Goal: Task Accomplishment & Management: Manage account settings

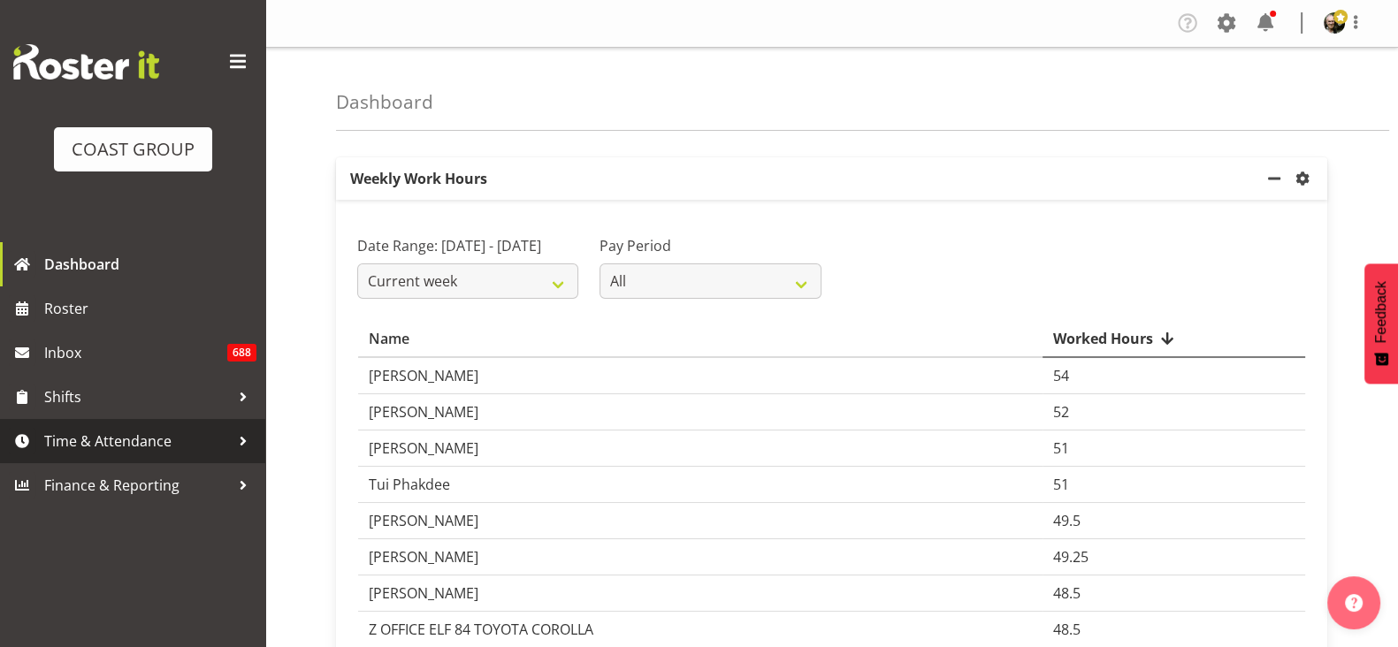
click at [130, 451] on span "Time & Attendance" at bounding box center [137, 441] width 186 height 27
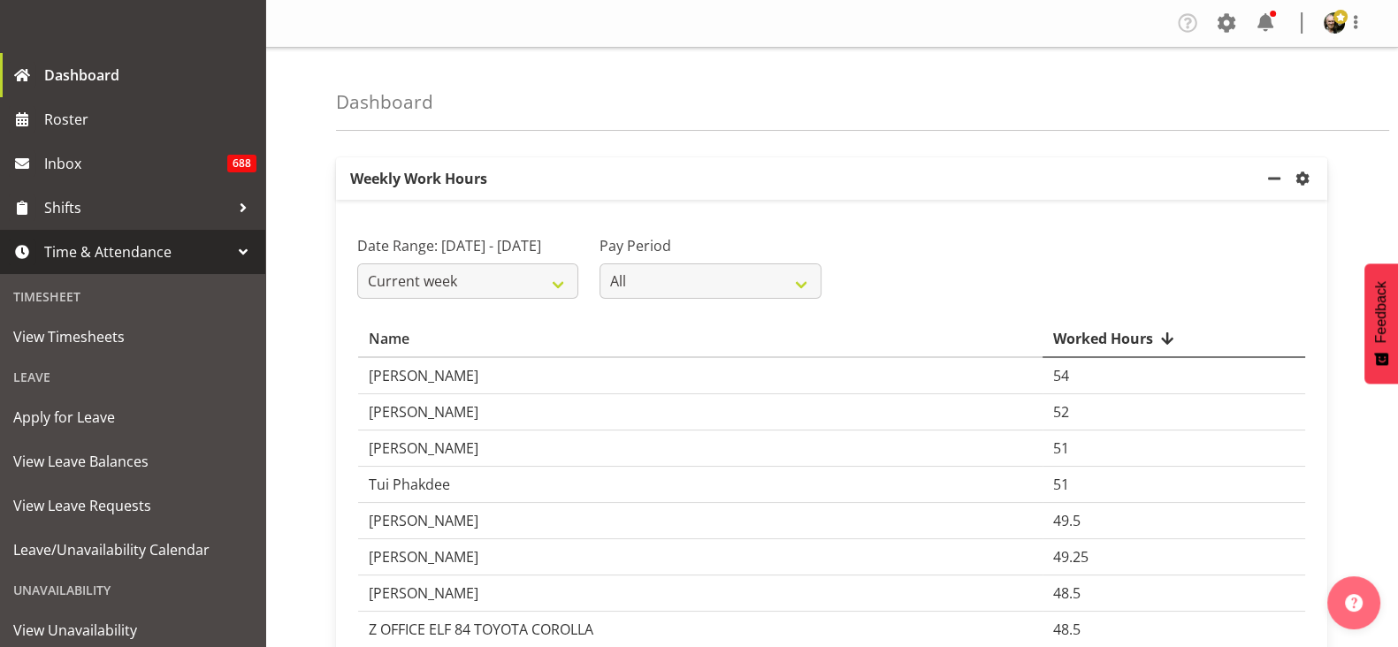
scroll to position [192, 0]
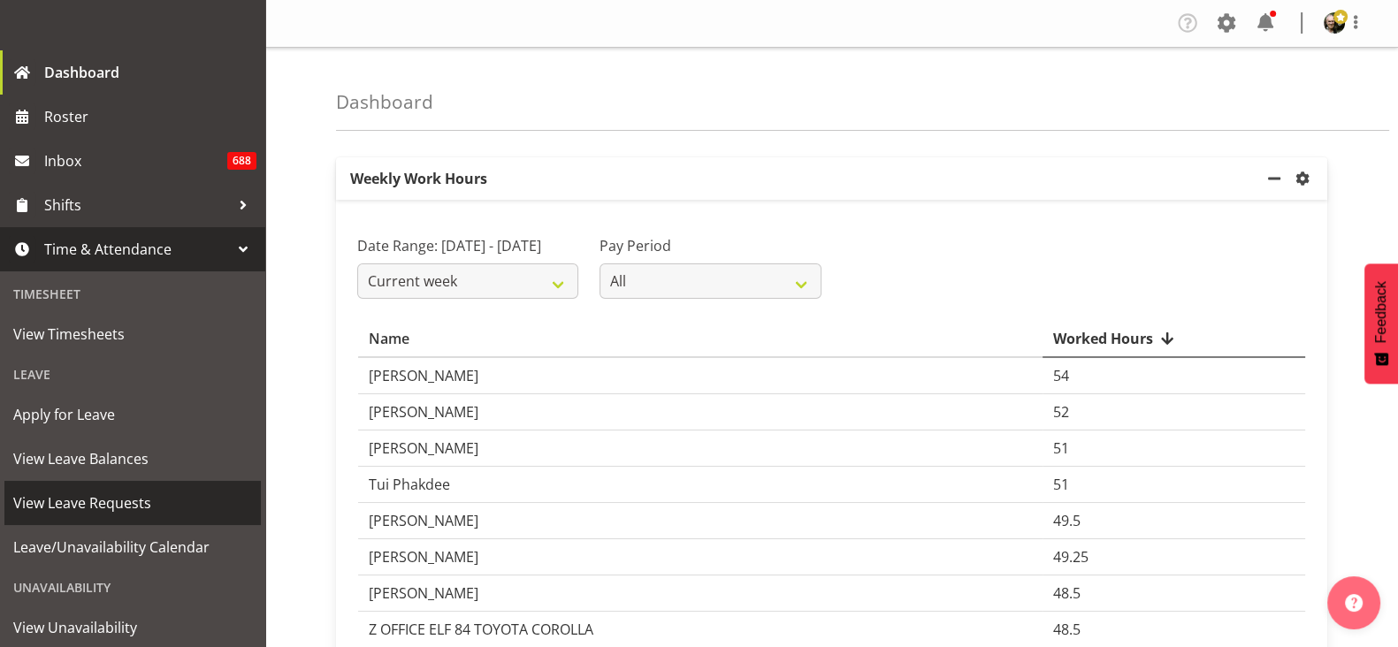
click at [74, 506] on span "View Leave Requests" at bounding box center [132, 503] width 239 height 27
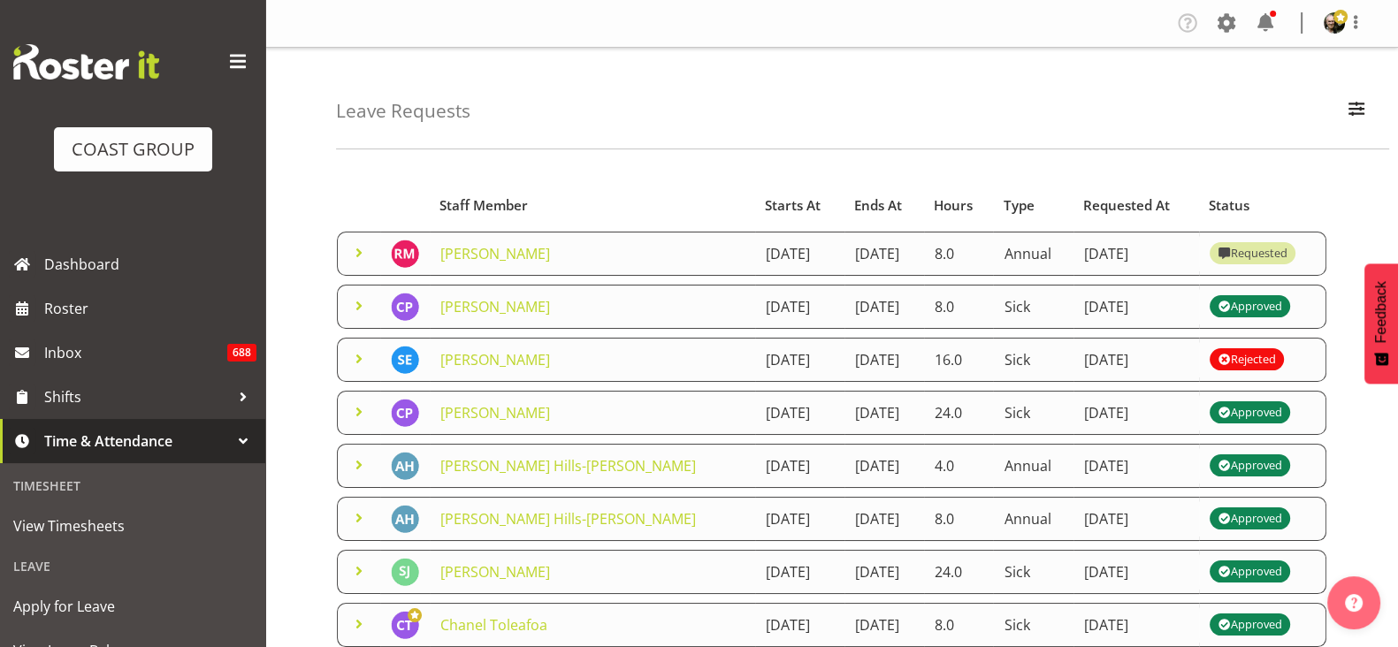
click at [351, 260] on span at bounding box center [358, 252] width 21 height 21
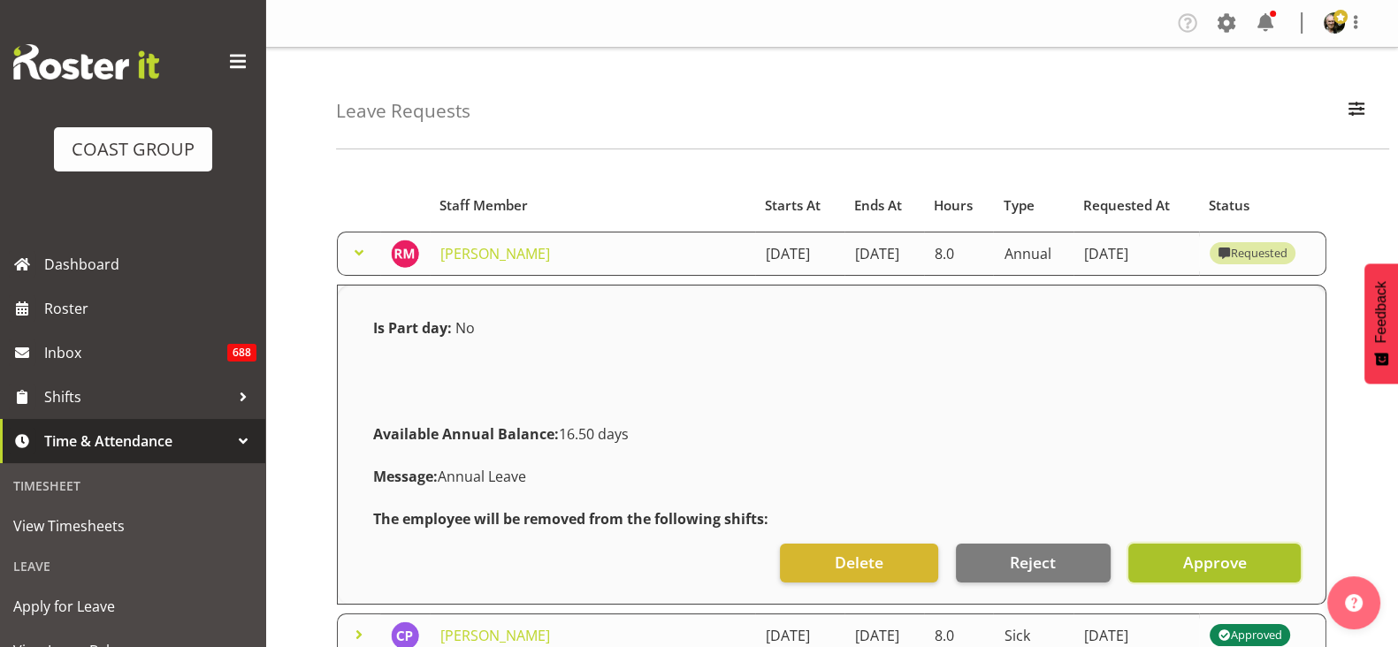
click at [1216, 574] on span "Approve" at bounding box center [1214, 562] width 64 height 23
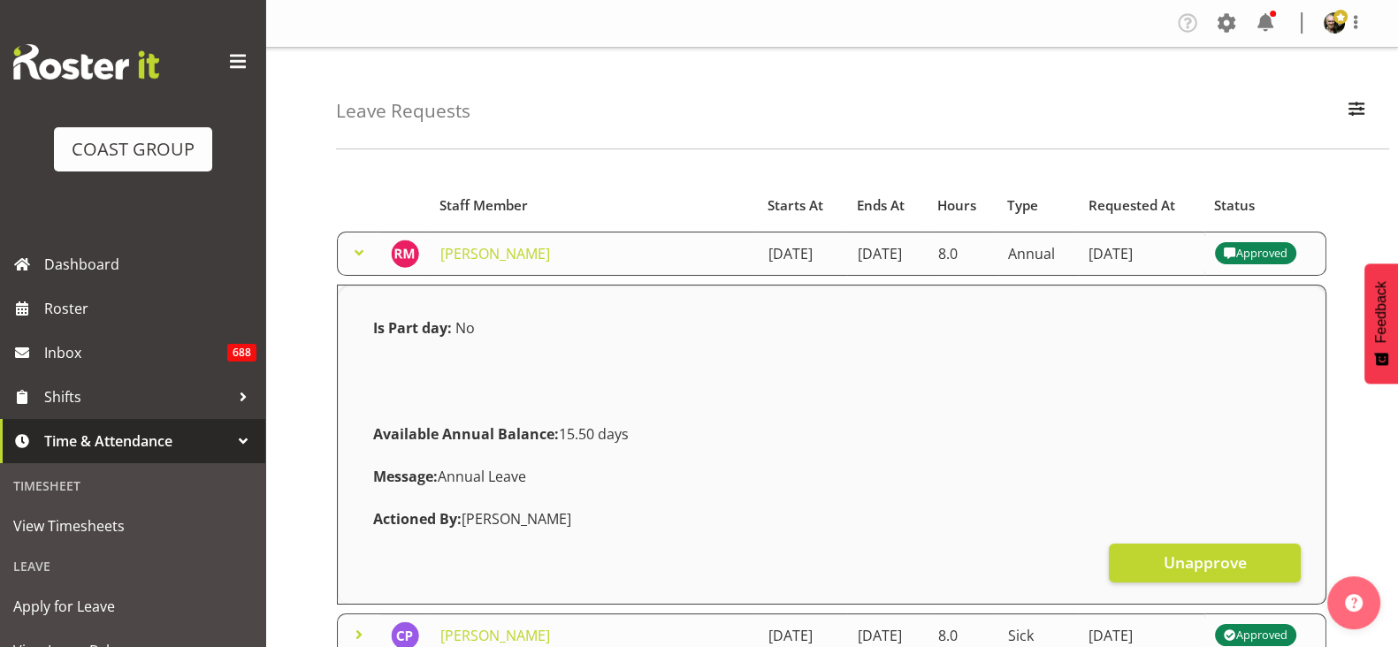
click at [354, 262] on span at bounding box center [358, 252] width 21 height 21
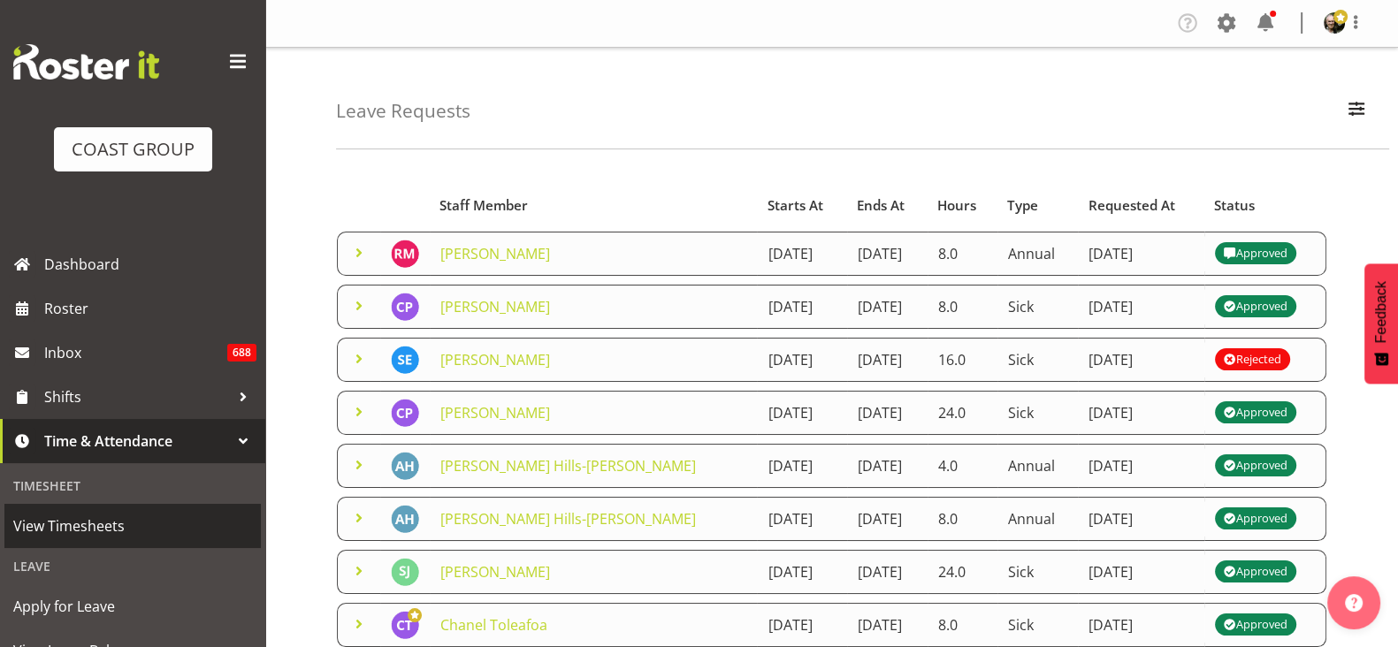
click at [89, 520] on span "View Timesheets" at bounding box center [132, 526] width 239 height 27
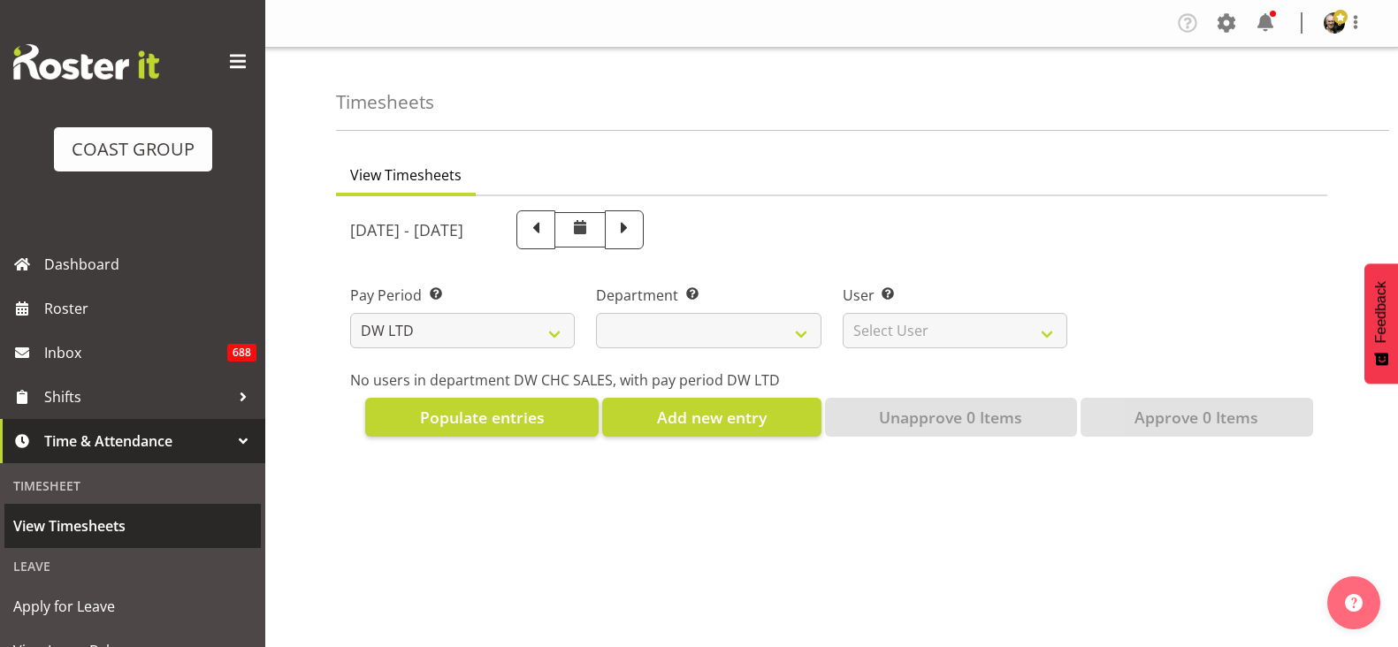
select select "8"
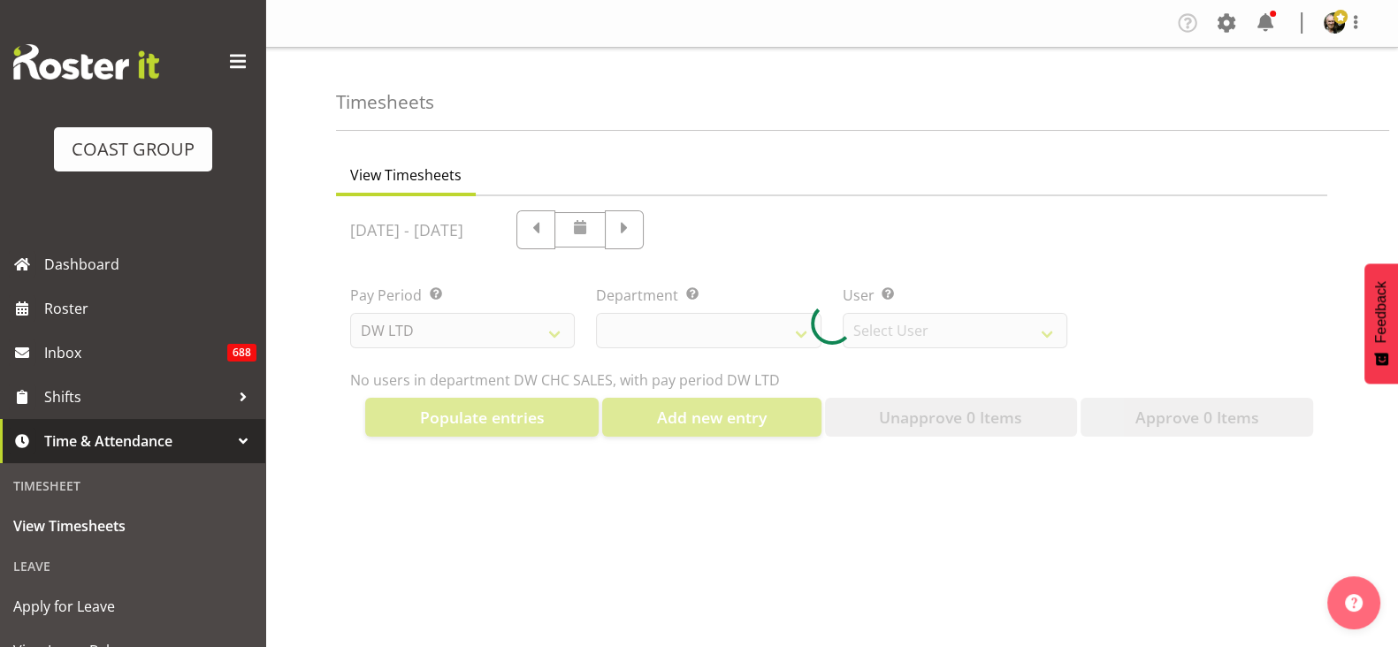
select select "30"
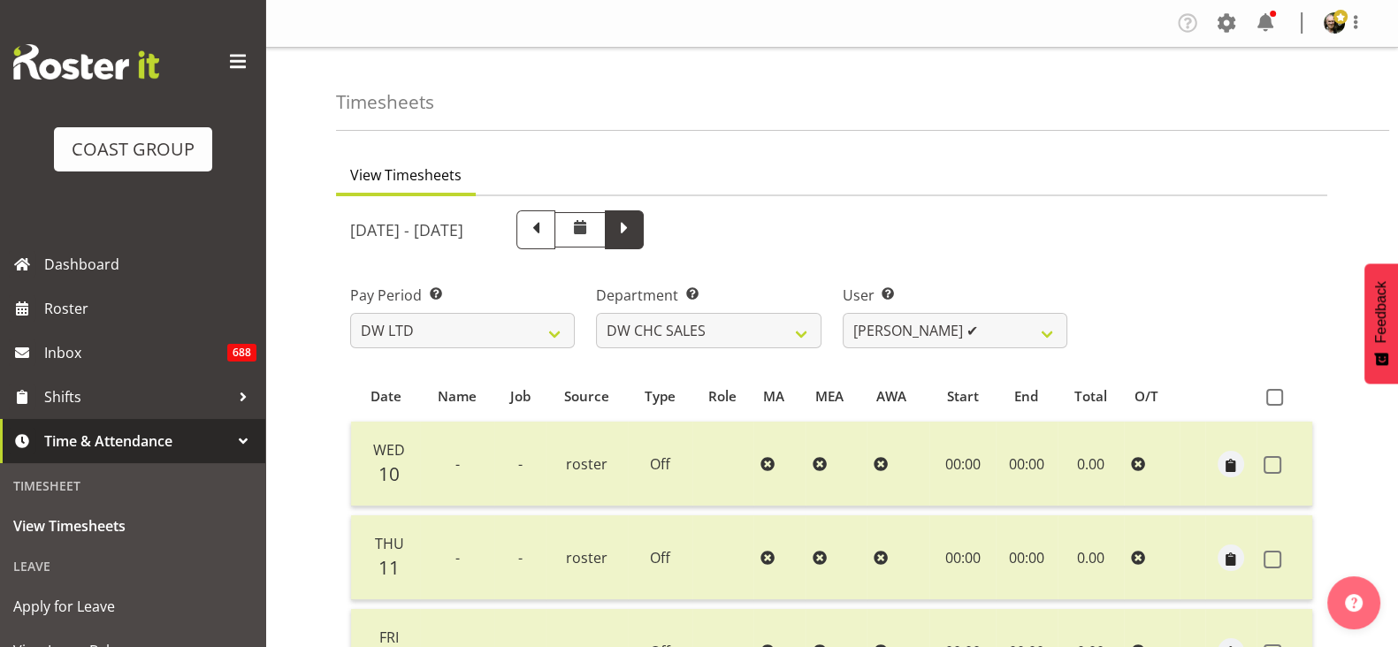
click at [636, 232] on span at bounding box center [624, 228] width 23 height 23
select select
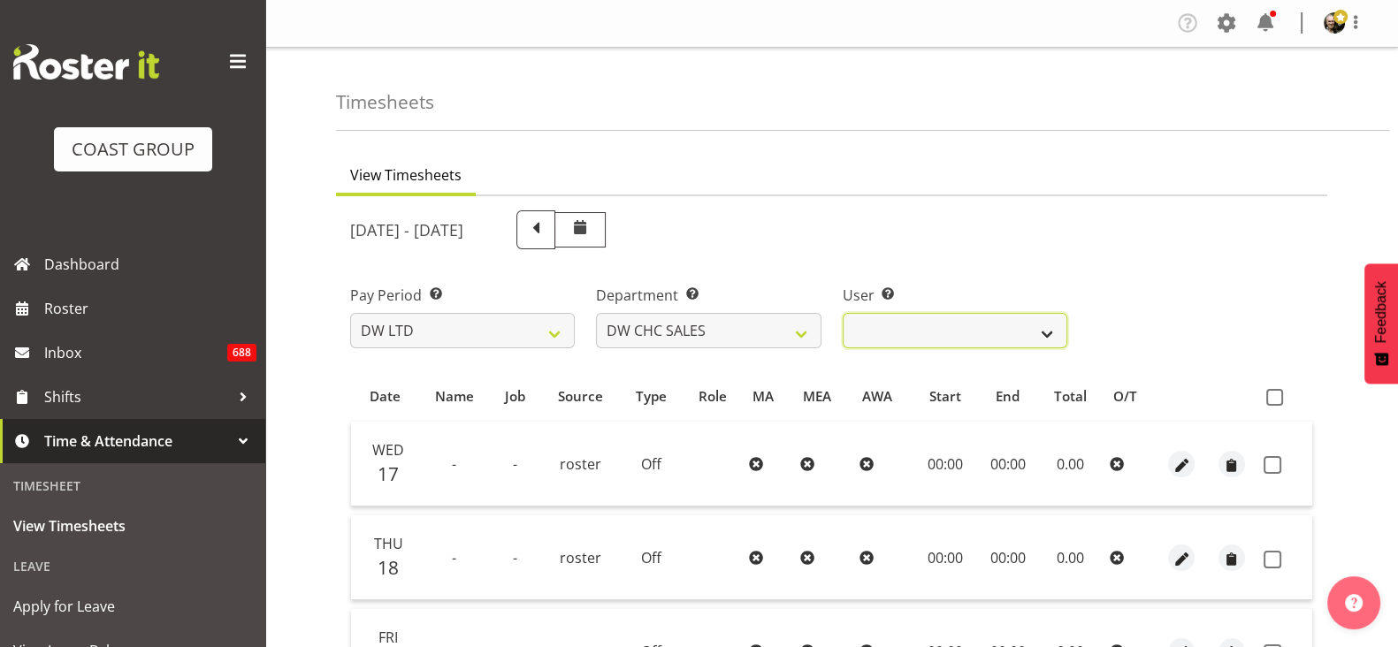
click at [1054, 335] on select "[PERSON_NAME] ❌" at bounding box center [954, 330] width 225 height 35
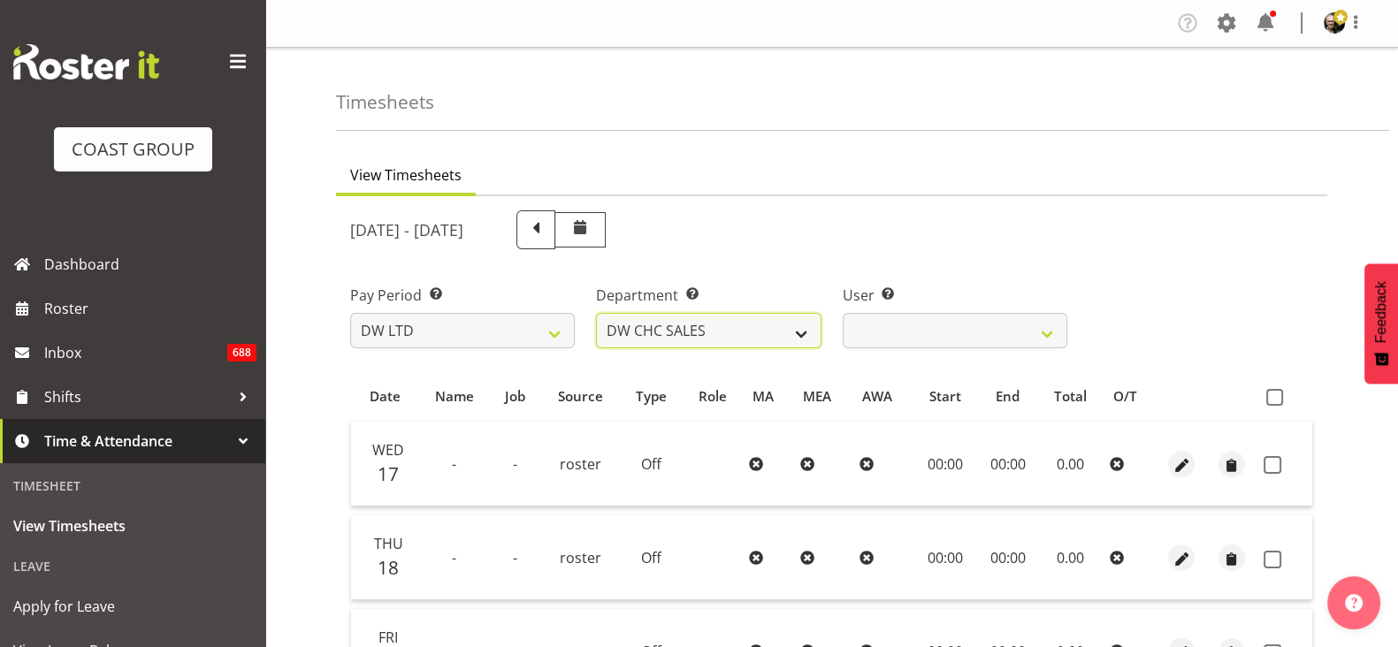
click at [797, 333] on select "[PERSON_NAME] [PERSON_NAME] ACCOUNTS/OFFICE DW CHC DW CHC DESIGN DW CHC PRODUCT…" at bounding box center [708, 330] width 225 height 35
click at [596, 313] on select "[PERSON_NAME] [PERSON_NAME] ACCOUNTS/OFFICE DW CHC DW CHC DESIGN DW CHC PRODUCT…" at bounding box center [708, 330] width 225 height 35
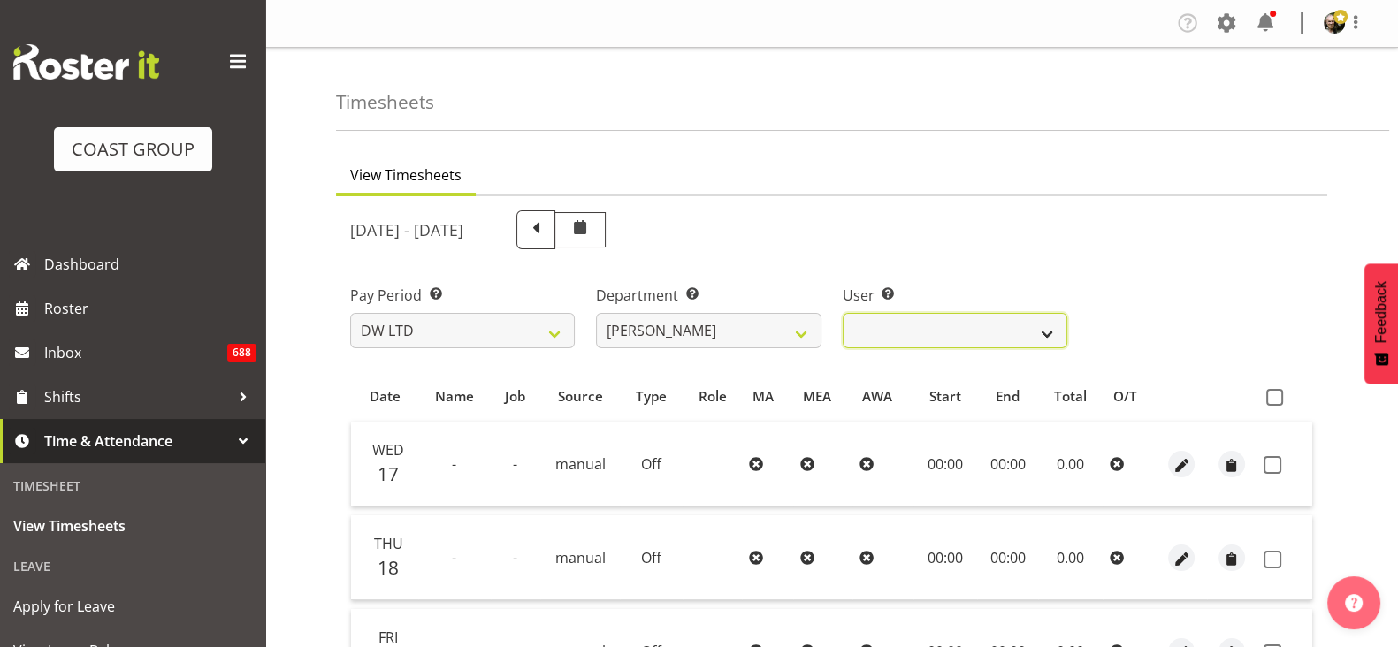
click at [1046, 339] on select "Chanel Toleafoa ❌" at bounding box center [954, 330] width 225 height 35
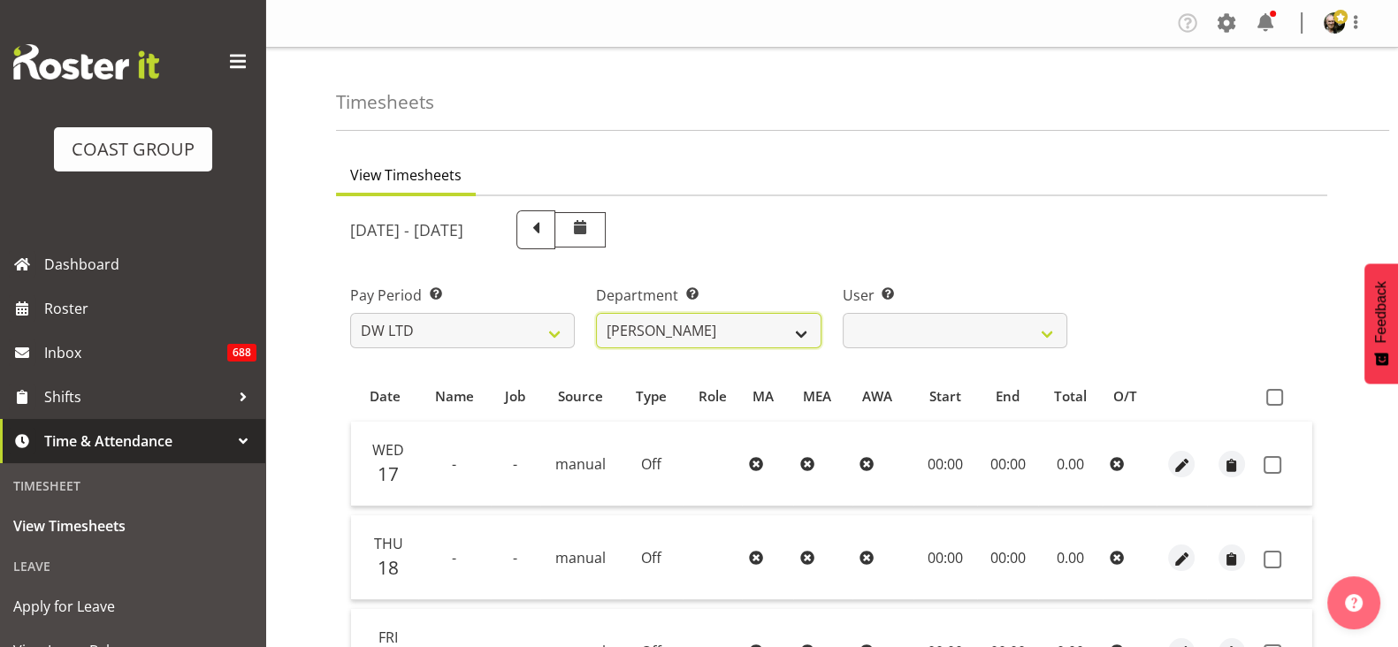
click at [795, 331] on select "[PERSON_NAME] [PERSON_NAME] ACCOUNTS/OFFICE DW CHC DW CHC DESIGN DW CHC PRODUCT…" at bounding box center [708, 330] width 225 height 35
select select "145"
click at [596, 313] on select "[PERSON_NAME] [PERSON_NAME] ACCOUNTS/OFFICE DW CHC DW CHC DESIGN DW CHC PRODUCT…" at bounding box center [708, 330] width 225 height 35
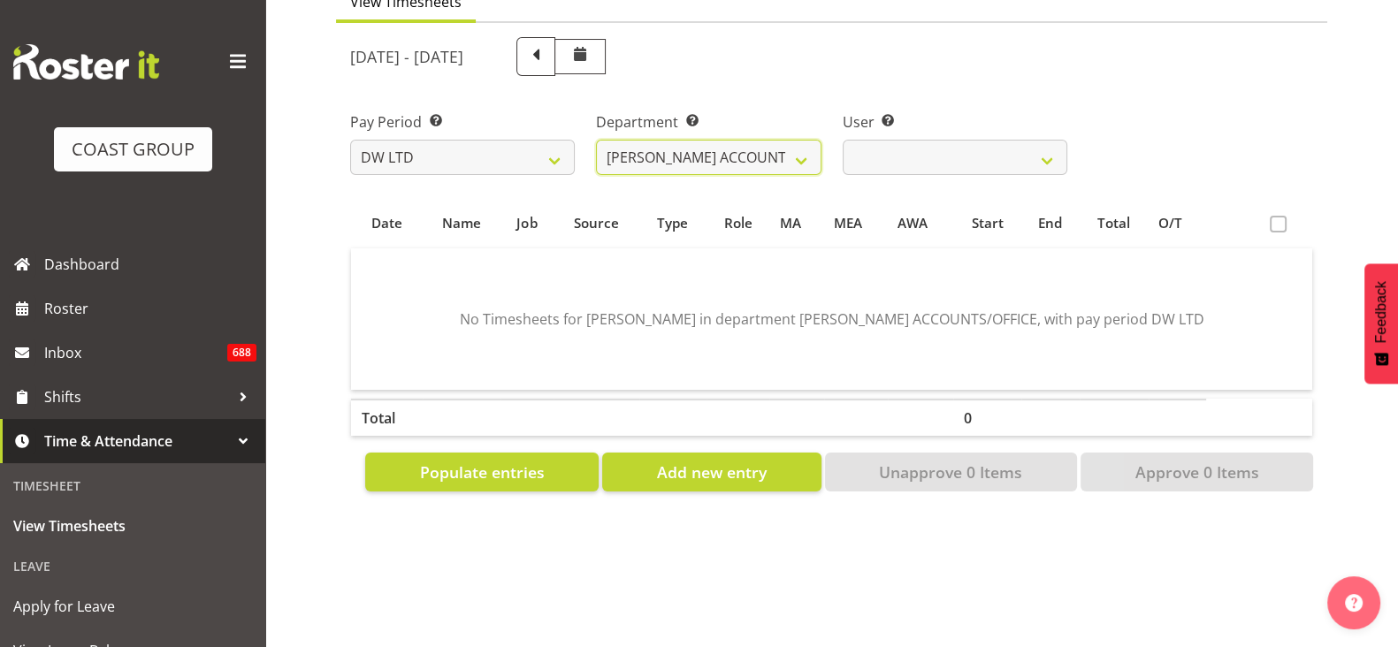
scroll to position [174, 0]
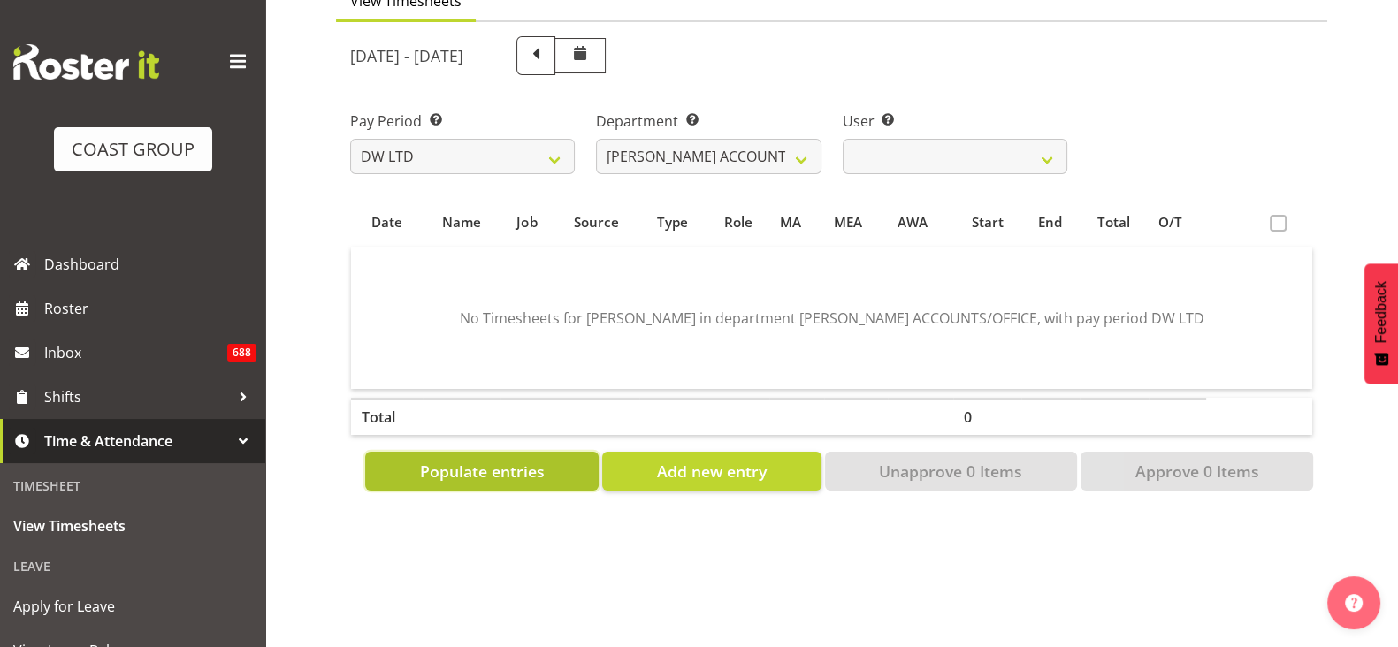
click at [491, 479] on span "Populate entries" at bounding box center [482, 471] width 125 height 23
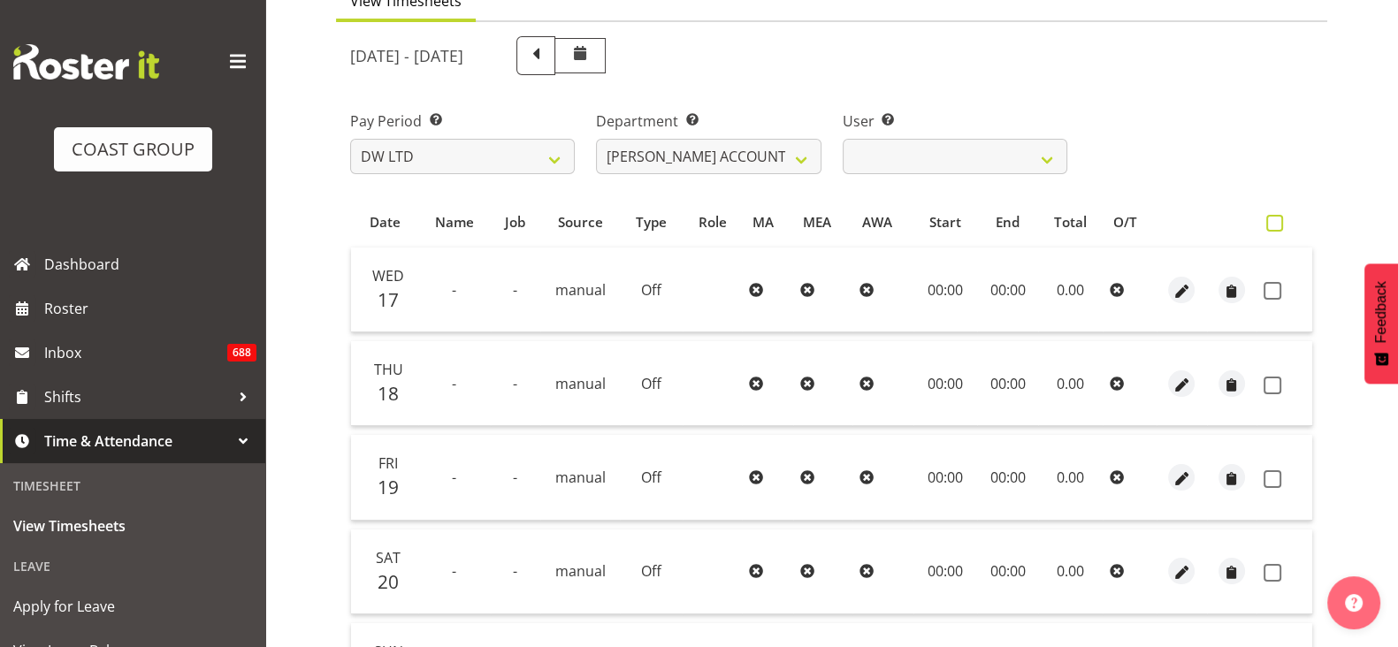
click at [1276, 217] on span at bounding box center [1274, 223] width 17 height 17
click at [1276, 217] on input "checkbox" at bounding box center [1271, 222] width 11 height 11
checkbox input "true"
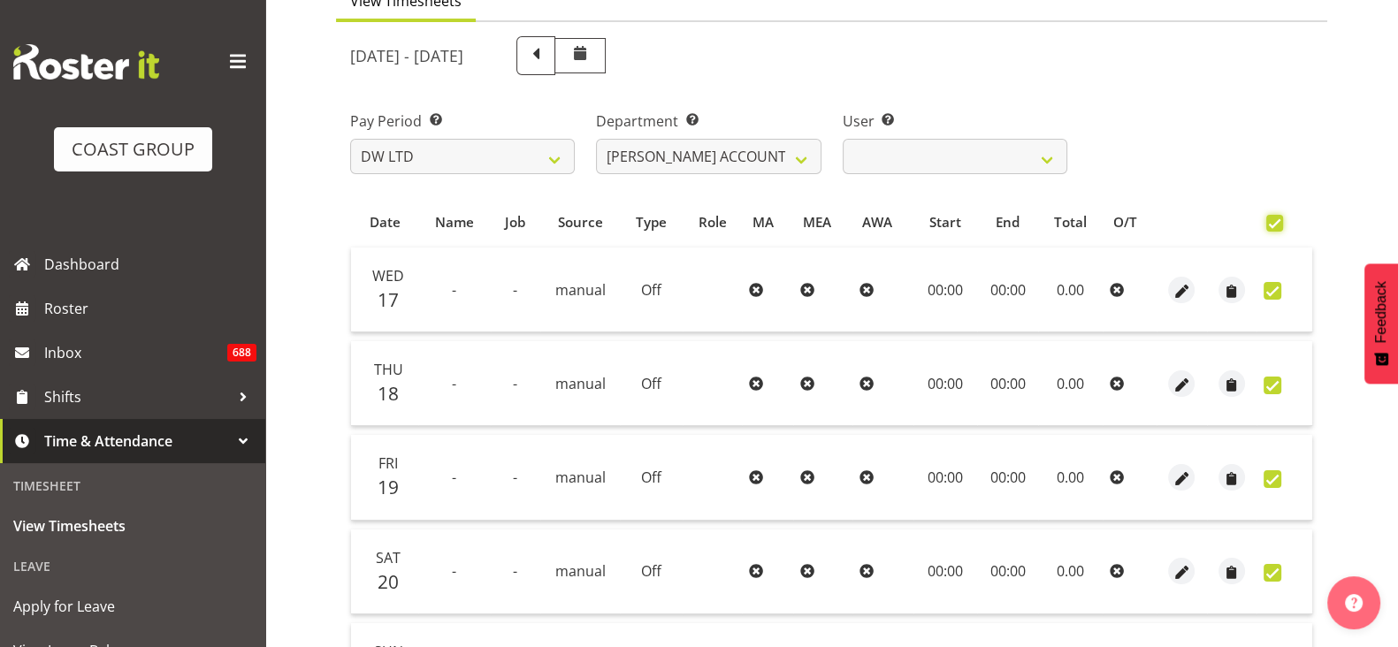
checkbox input "true"
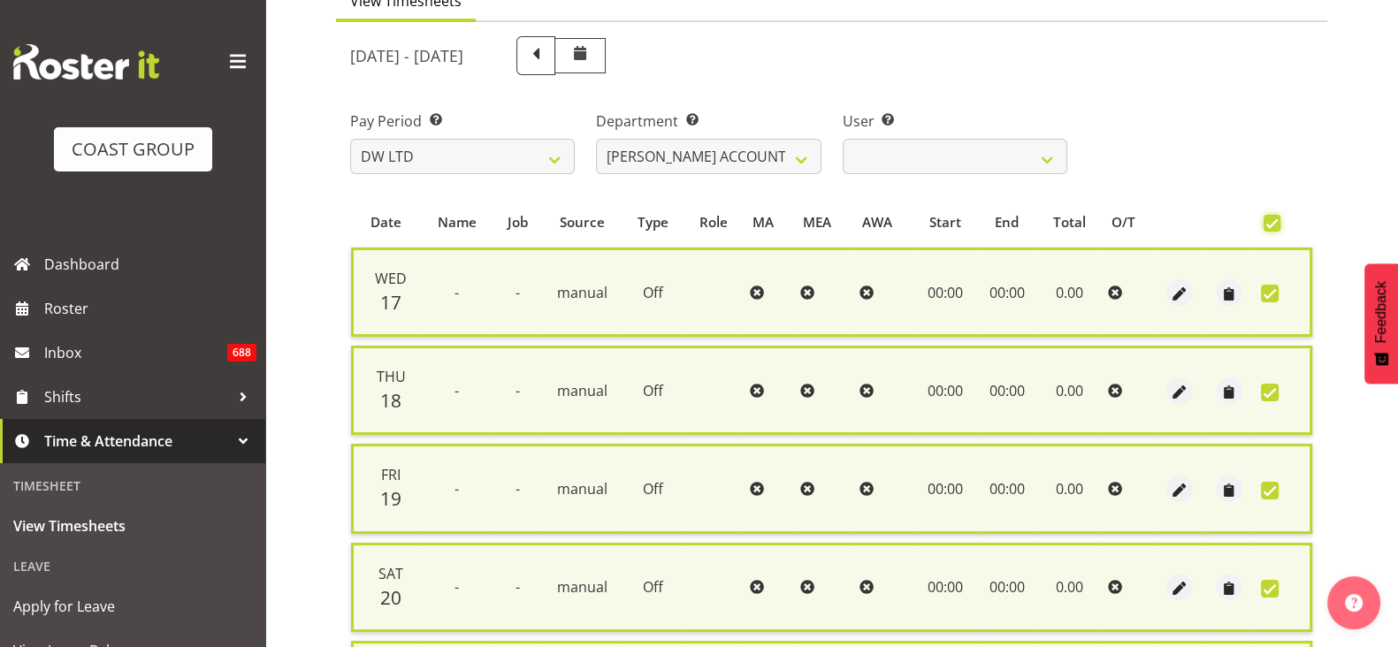
scroll to position [492, 0]
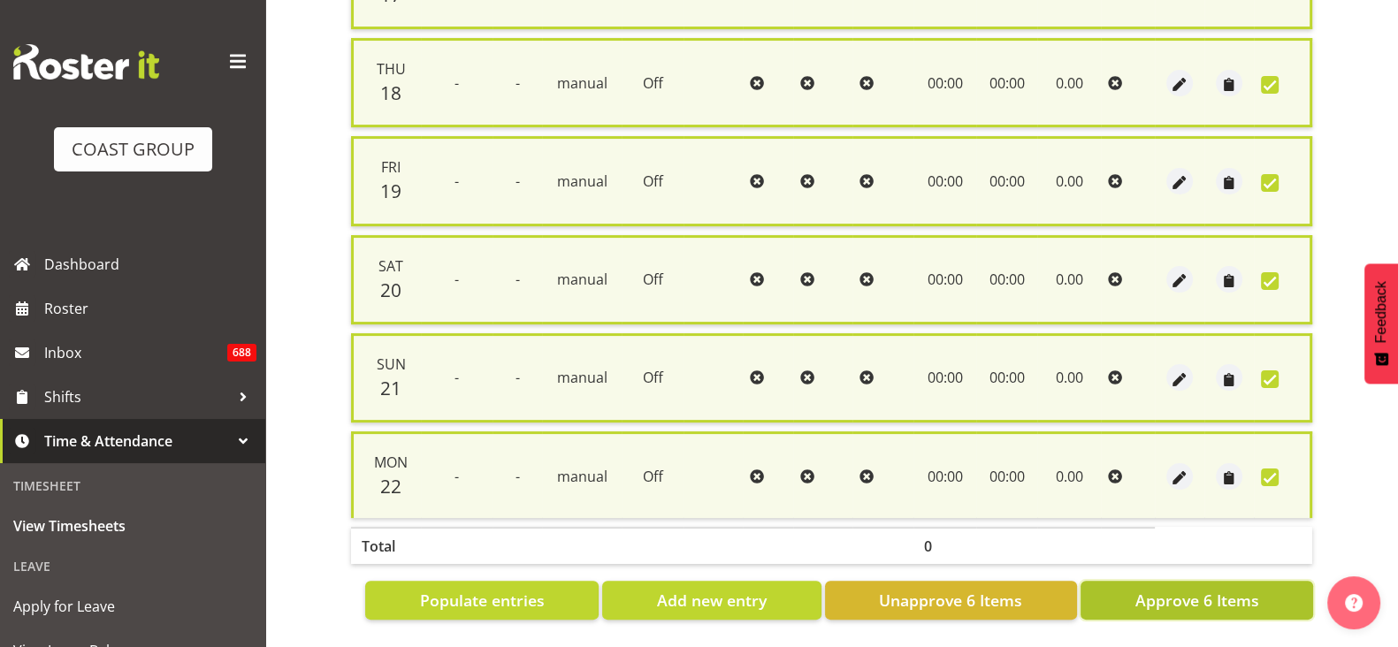
click at [1184, 589] on span "Approve 6 Items" at bounding box center [1196, 600] width 124 height 23
checkbox input "false"
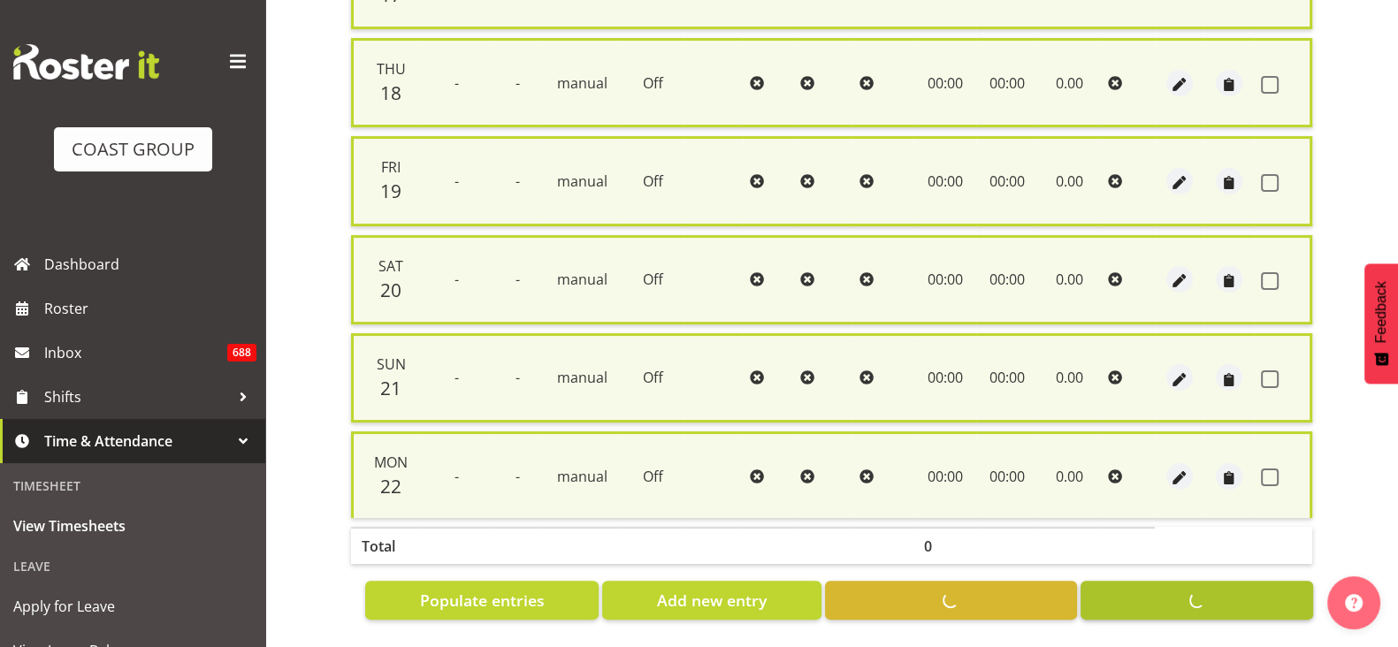
checkbox input "false"
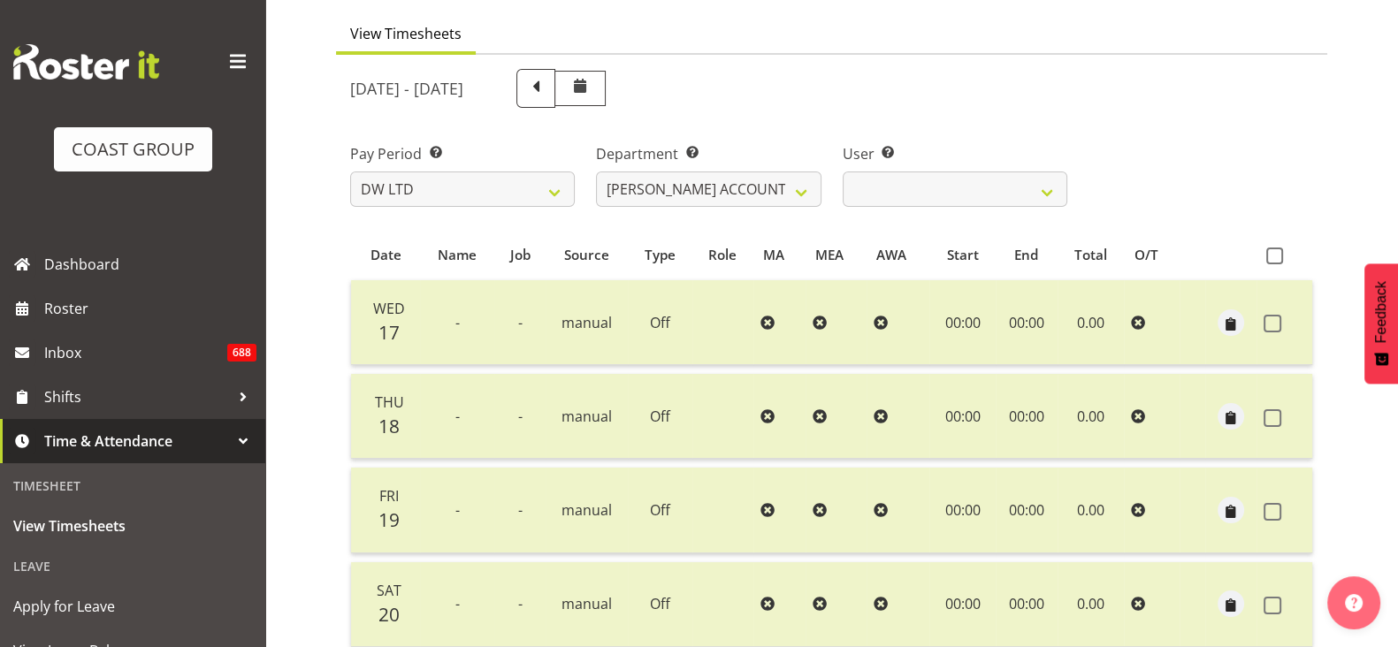
scroll to position [105, 0]
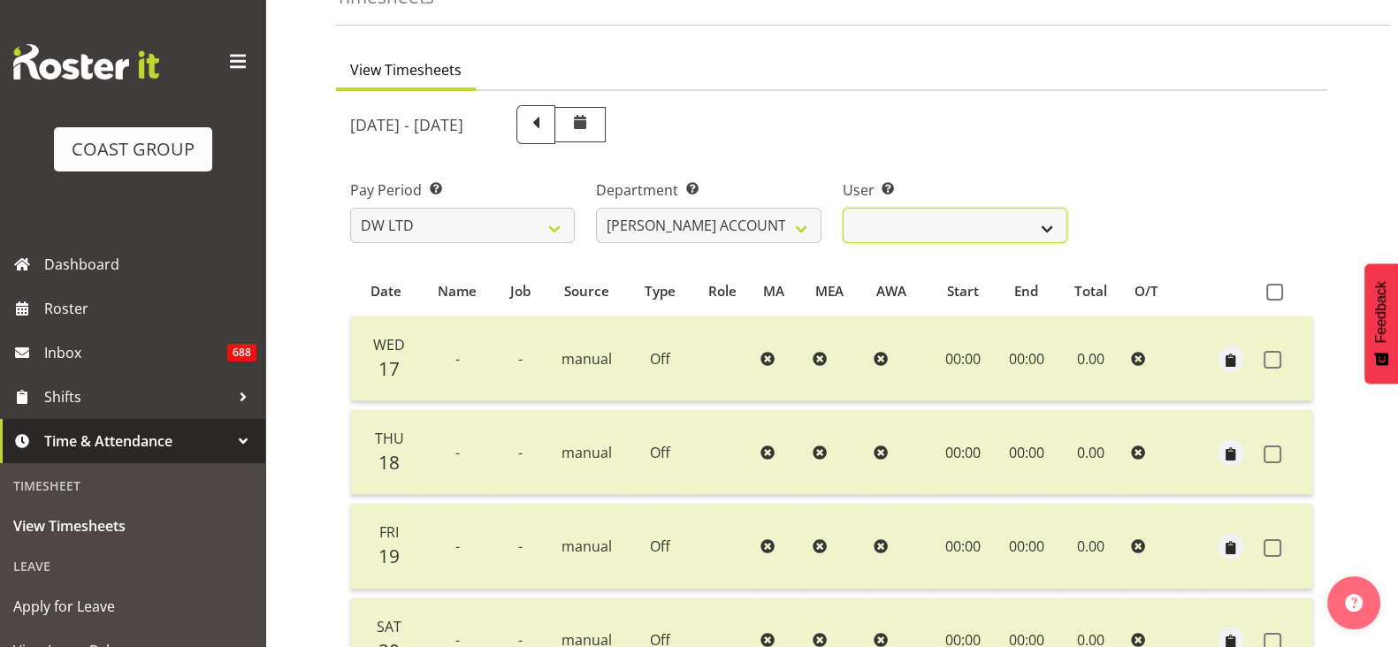
click at [1048, 225] on select "[PERSON_NAME] ✔" at bounding box center [954, 225] width 225 height 35
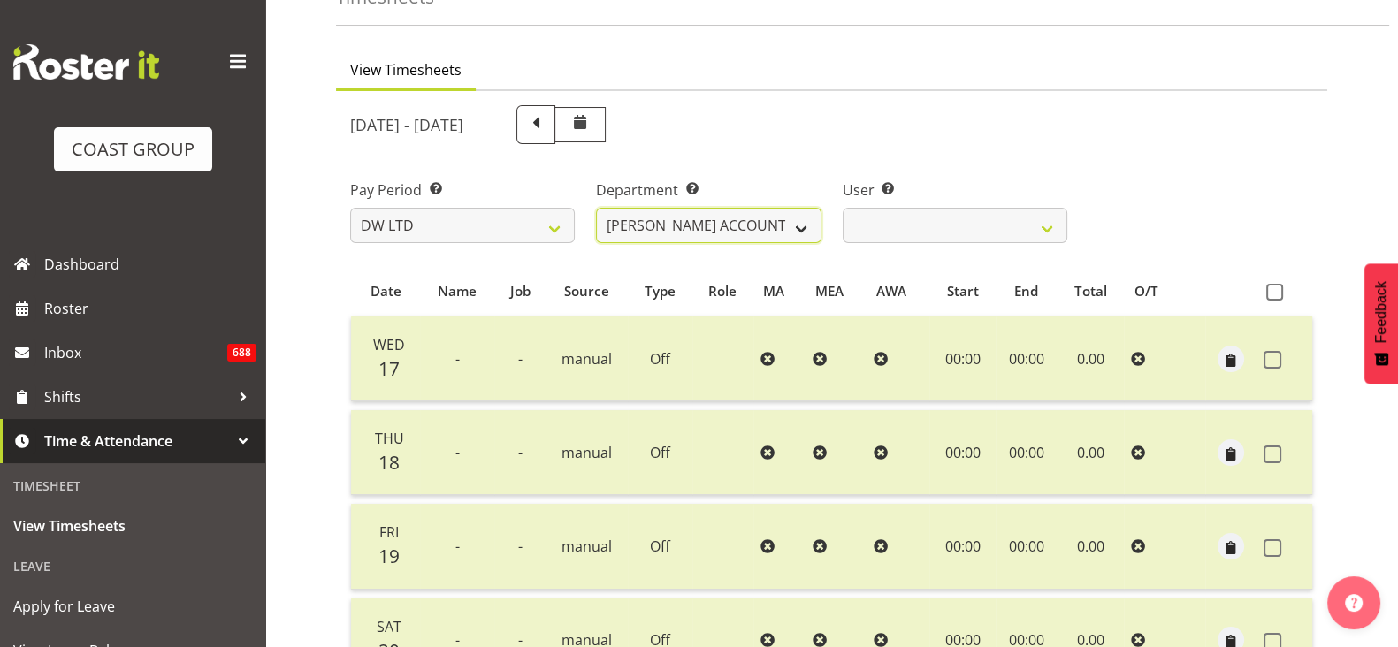
click at [797, 212] on select "[PERSON_NAME] [PERSON_NAME] ACCOUNTS/OFFICE DW CHC DW CHC DESIGN DW CHC PRODUCT…" at bounding box center [708, 225] width 225 height 35
select select "28"
click at [596, 208] on select "[PERSON_NAME] [PERSON_NAME] ACCOUNTS/OFFICE DW CHC DW CHC DESIGN DW CHC PRODUCT…" at bounding box center [708, 225] width 225 height 35
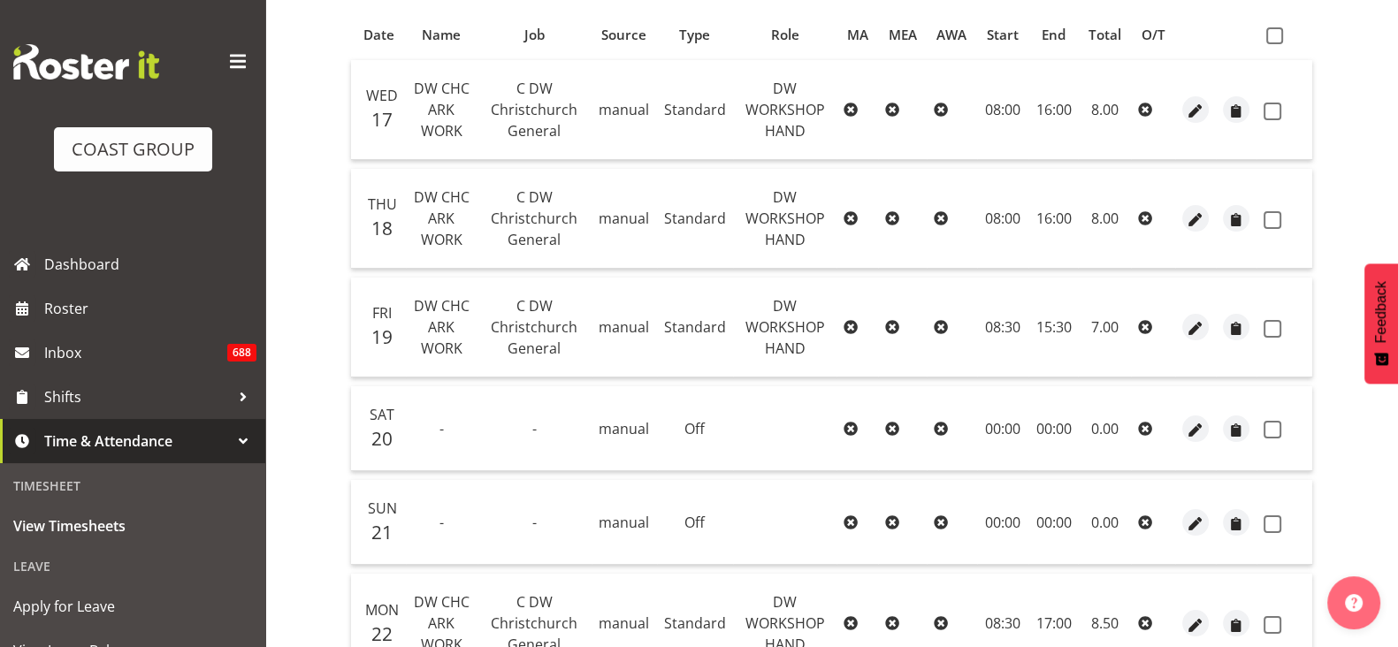
scroll to position [305, 0]
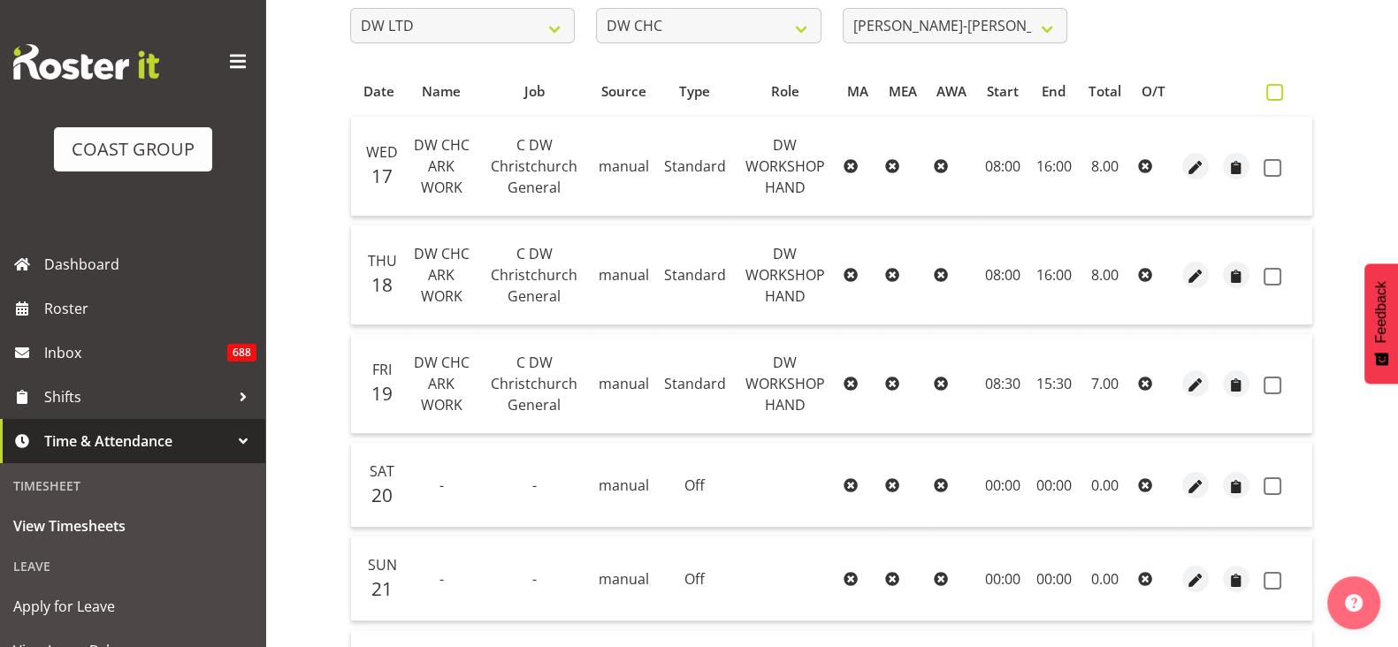
click at [1277, 90] on span at bounding box center [1274, 92] width 17 height 17
click at [1277, 90] on input "checkbox" at bounding box center [1271, 92] width 11 height 11
checkbox input "true"
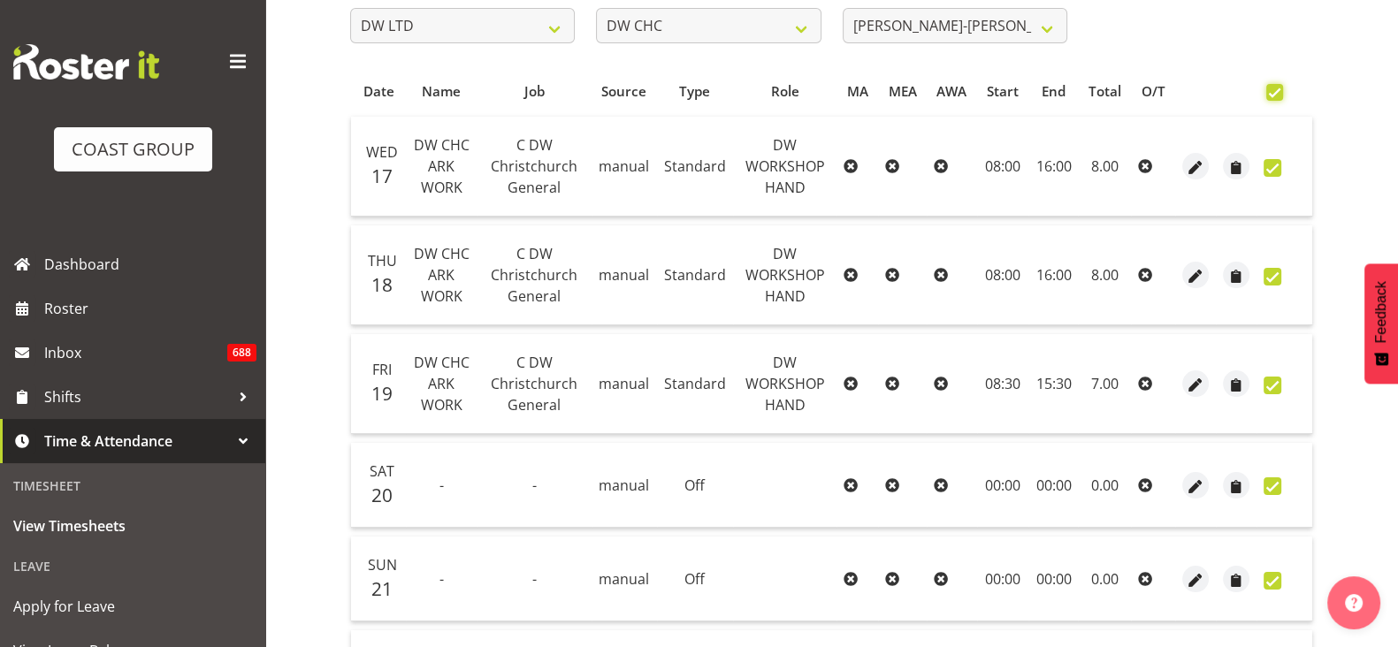
checkbox input "true"
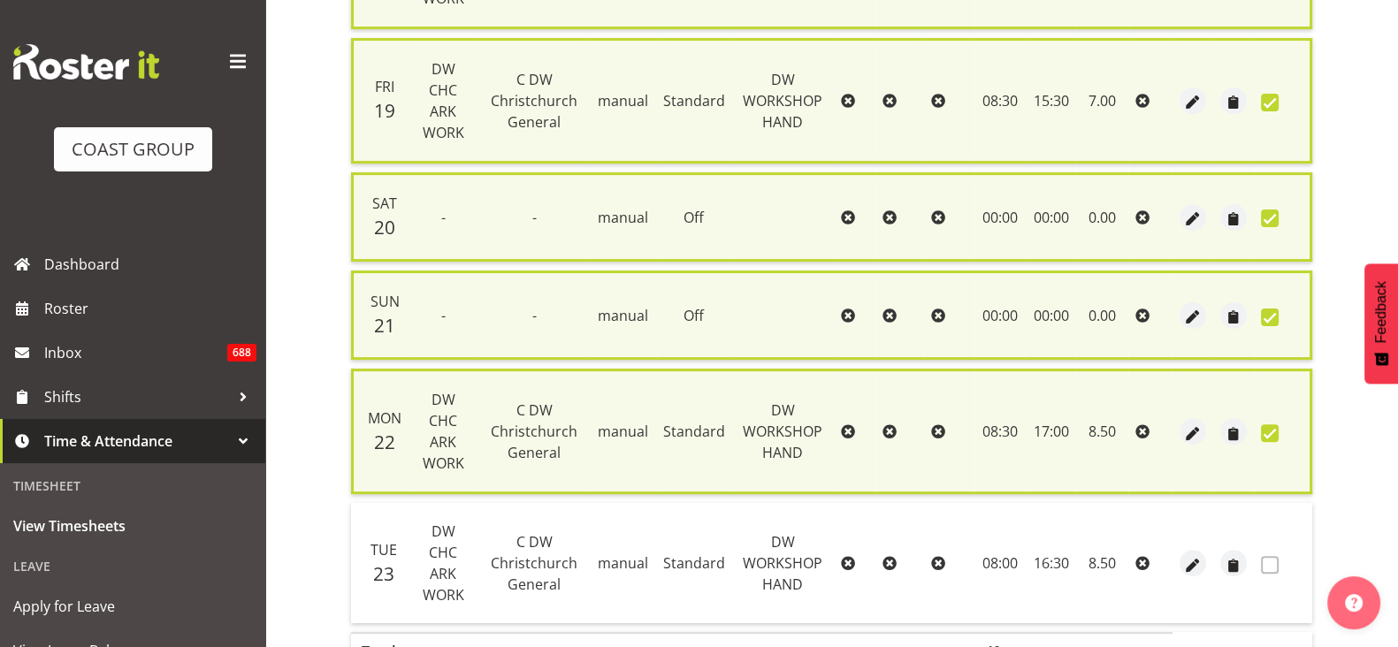
scroll to position [662, 0]
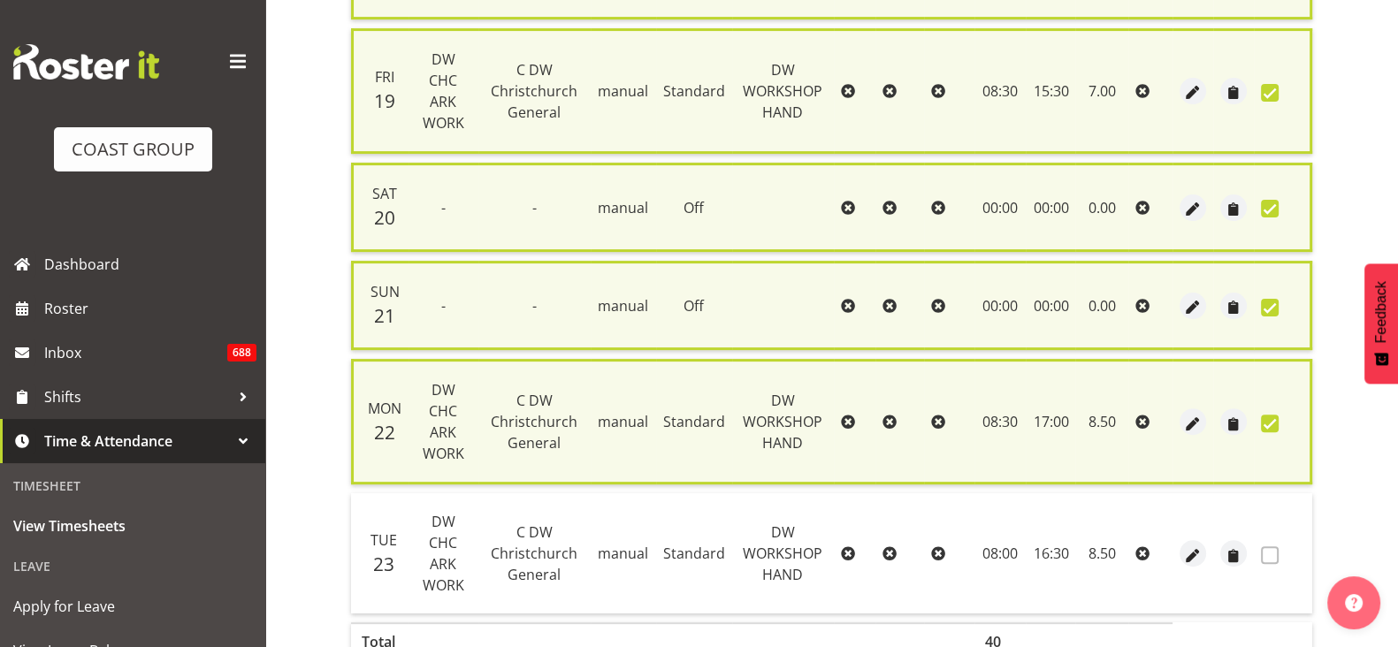
checkbox input "false"
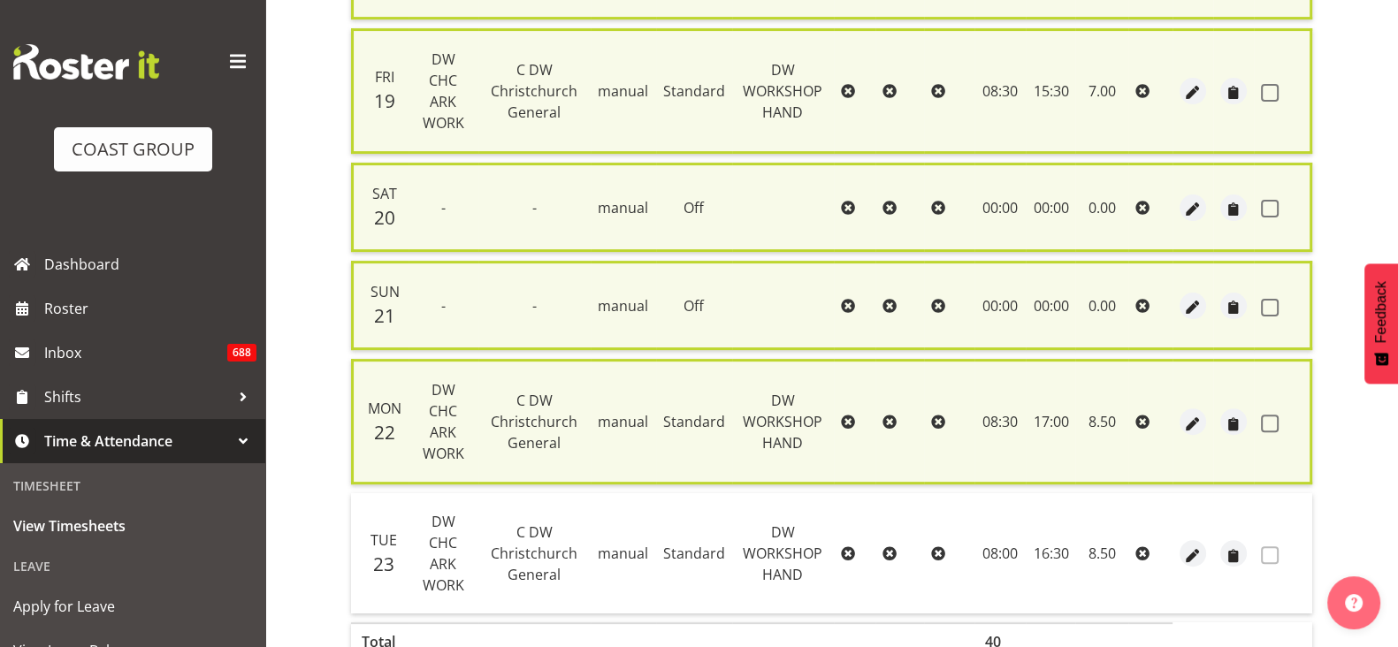
checkbox input "false"
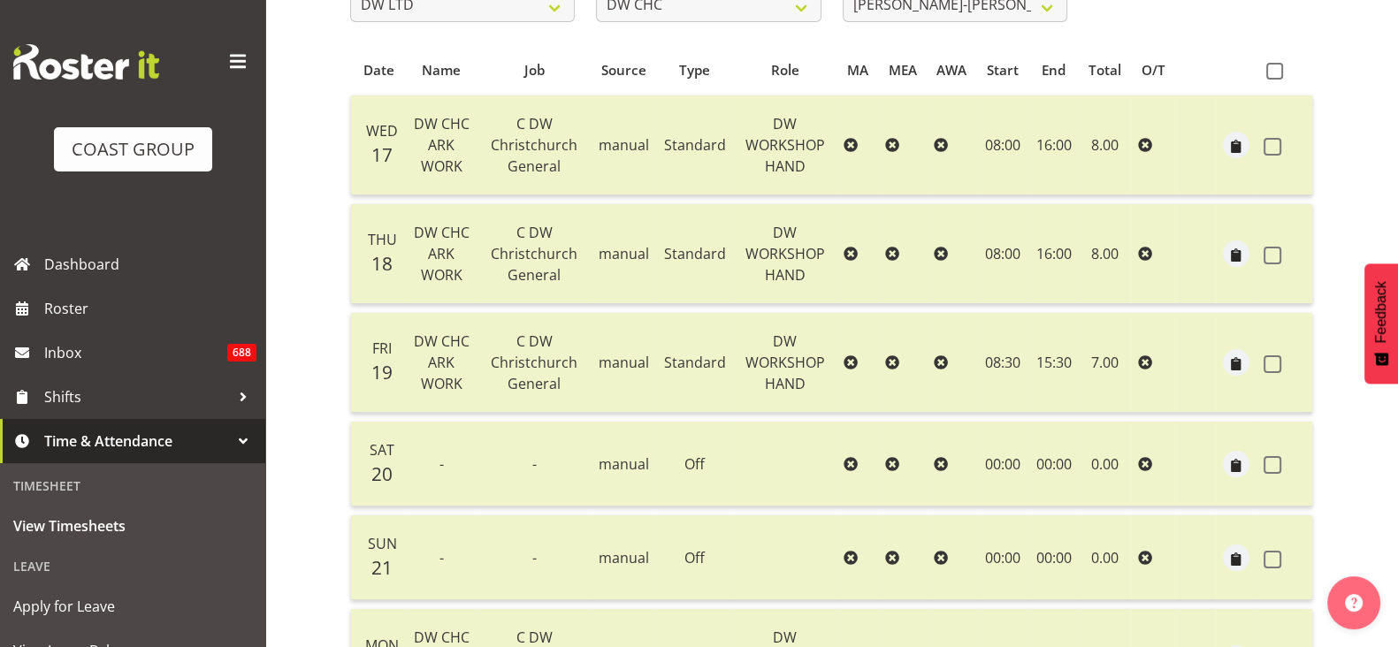
scroll to position [252, 0]
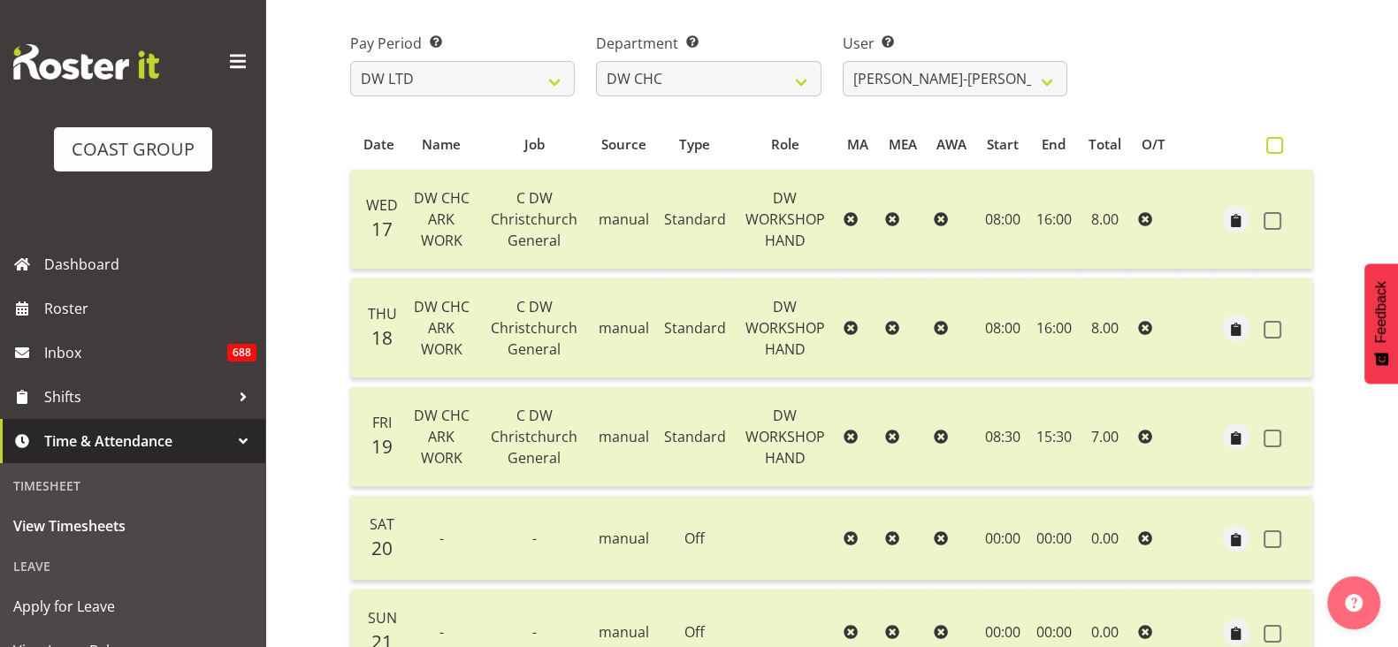
click at [1268, 145] on span at bounding box center [1274, 145] width 17 height 17
click at [1268, 145] on input "checkbox" at bounding box center [1271, 145] width 11 height 11
checkbox input "true"
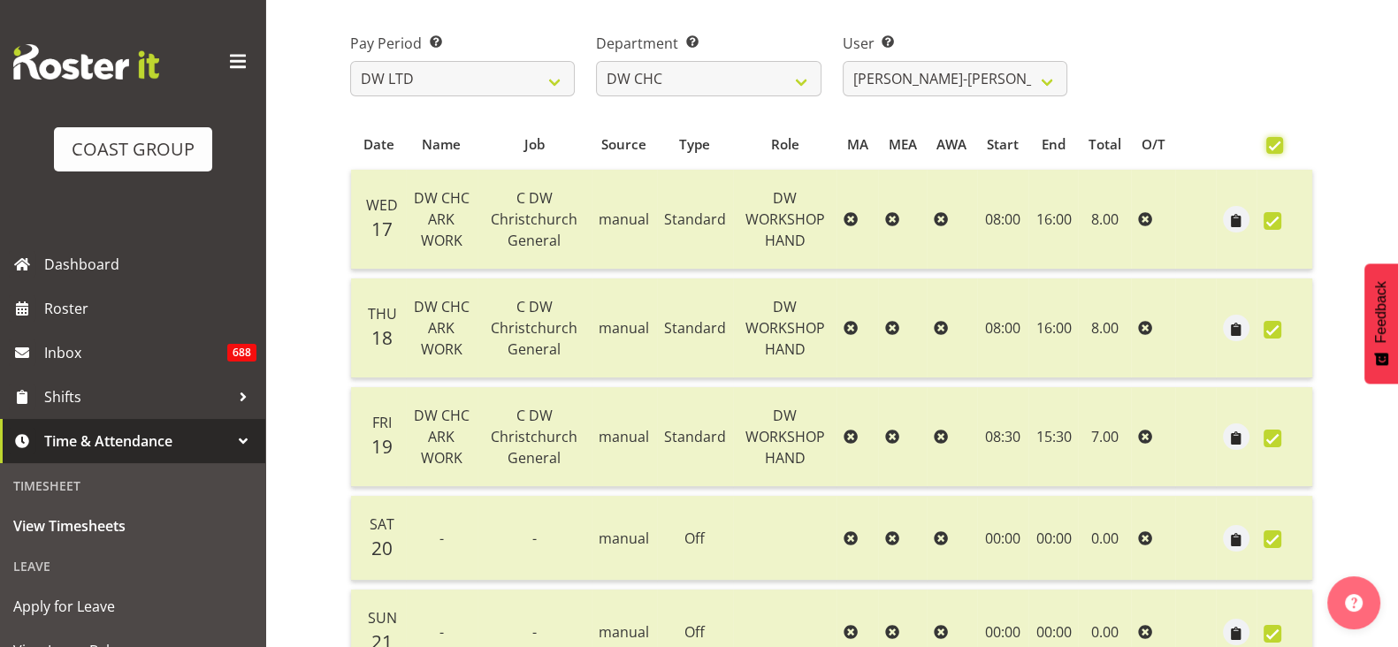
checkbox input "true"
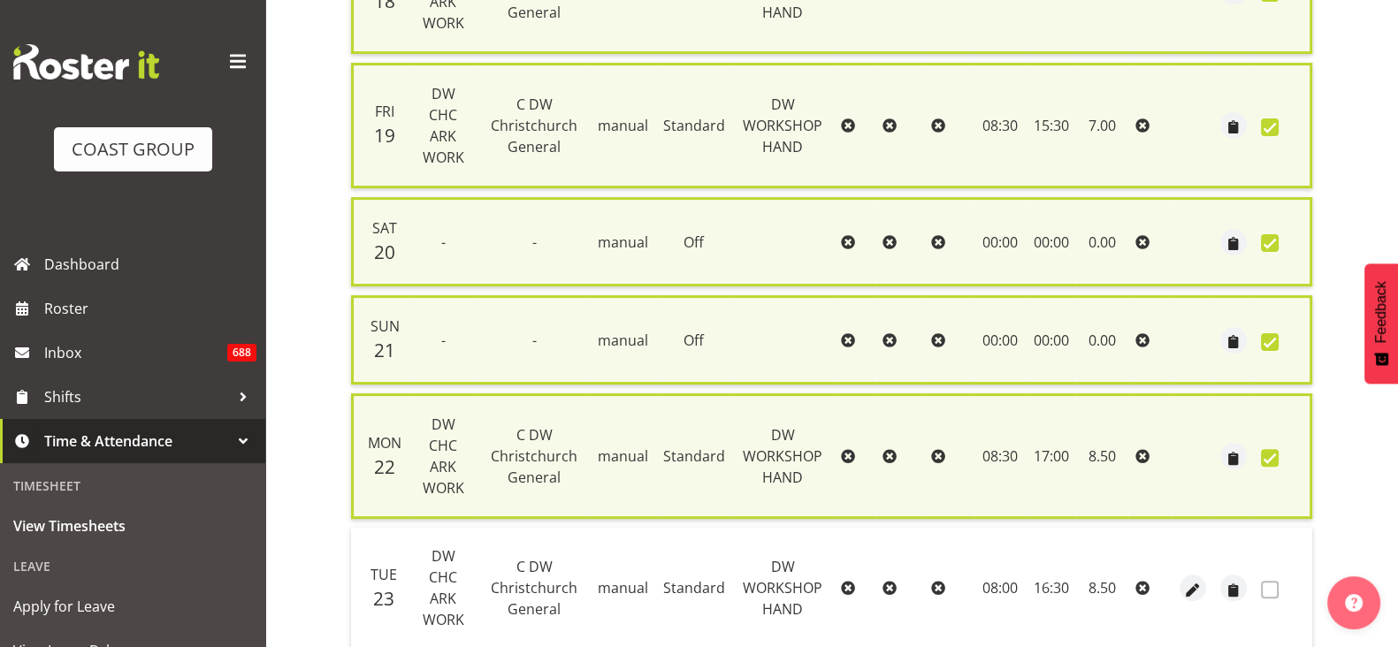
scroll to position [662, 0]
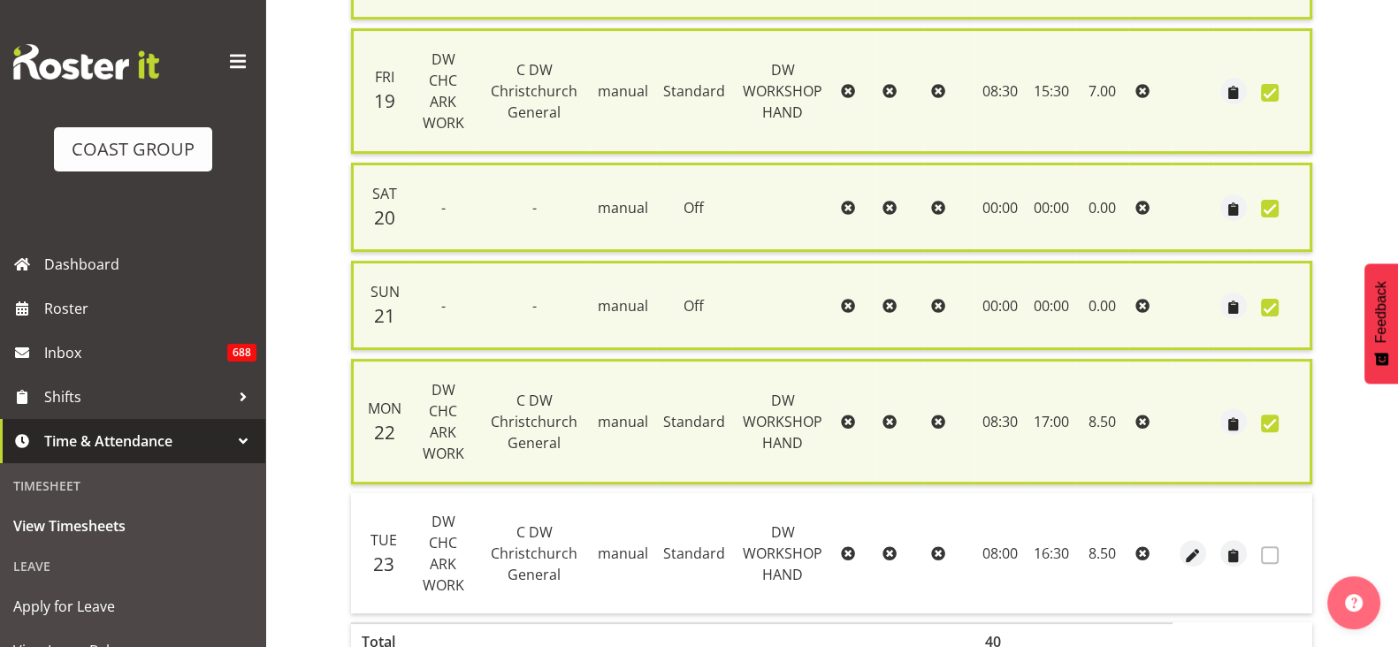
checkbox input "false"
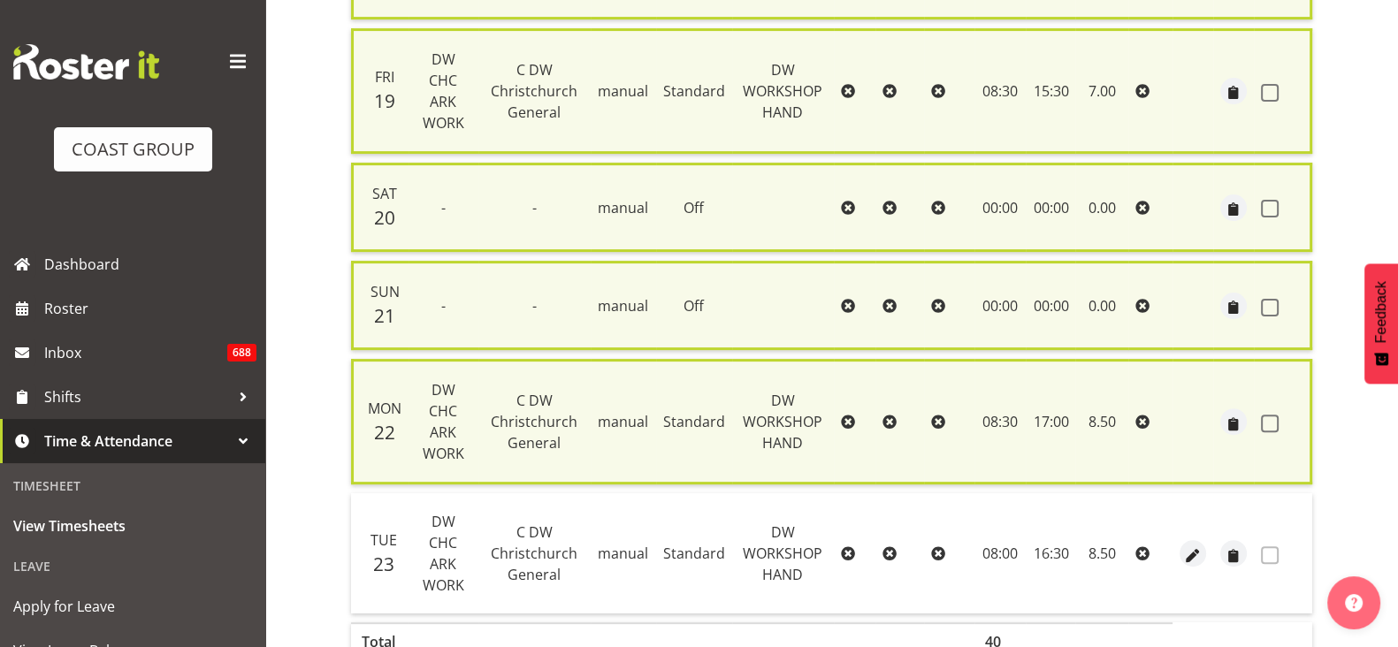
checkbox input "false"
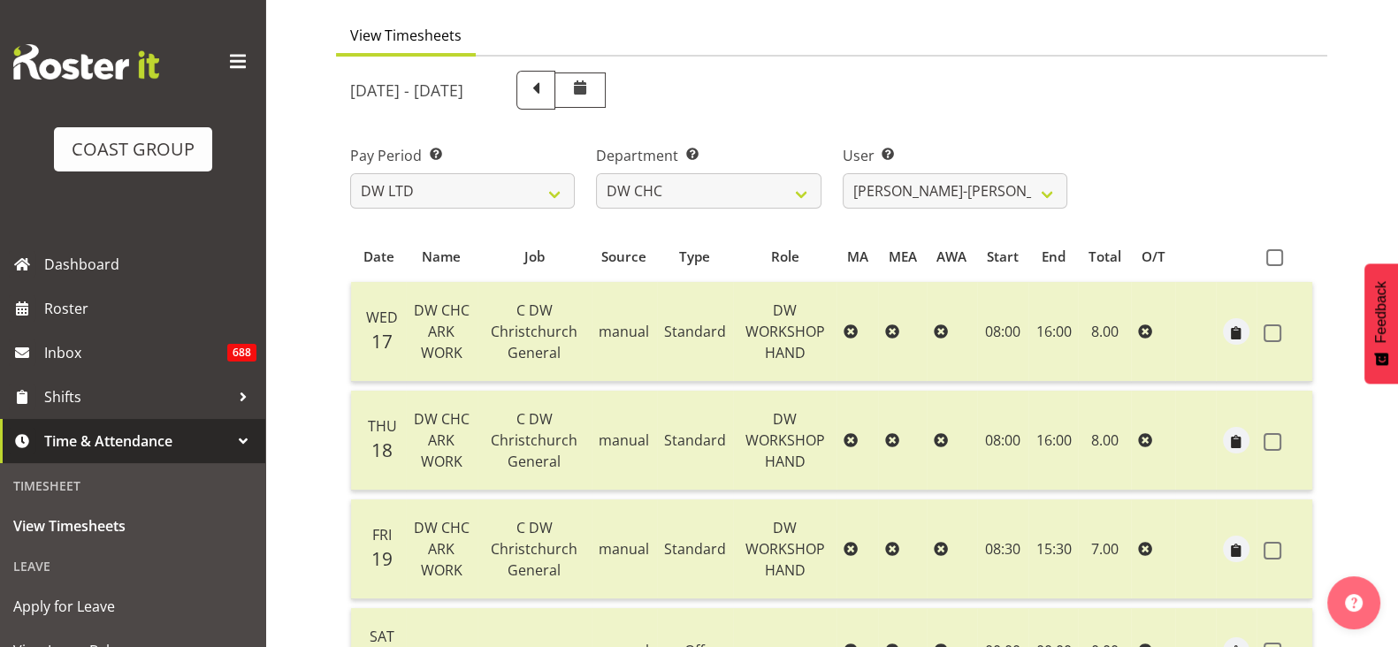
scroll to position [640, 0]
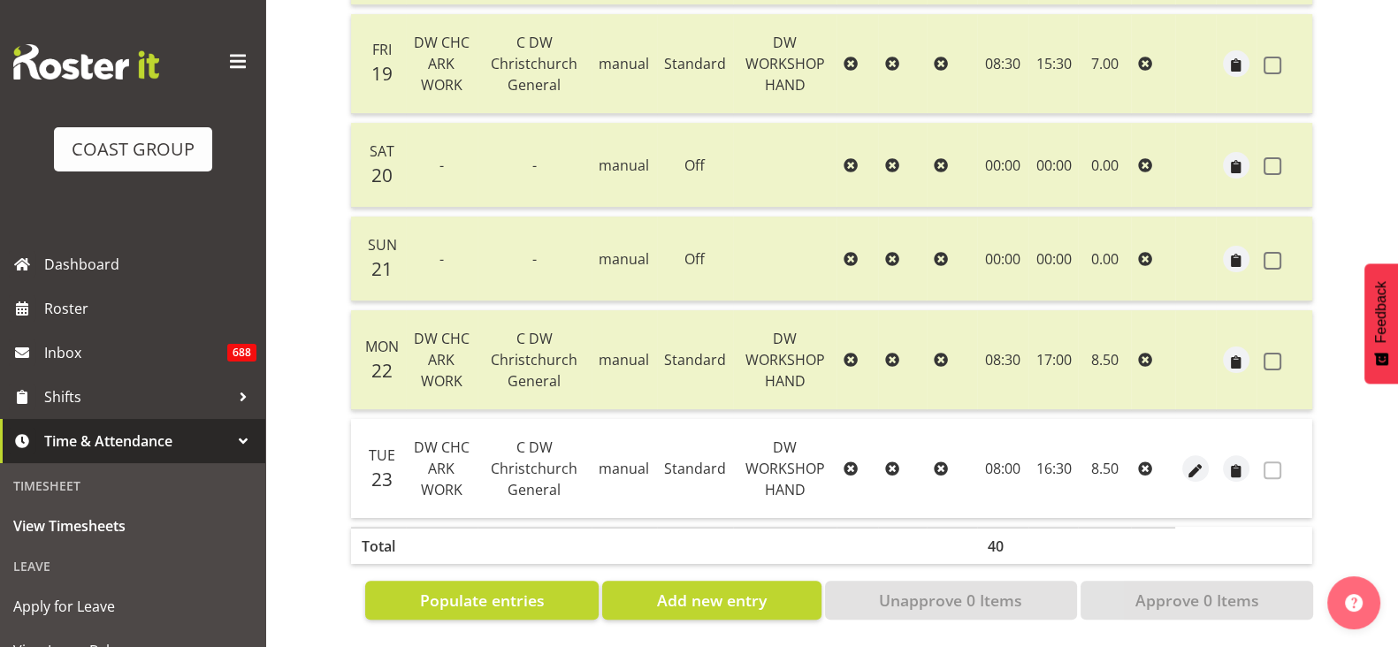
click at [1271, 461] on span at bounding box center [1272, 470] width 18 height 18
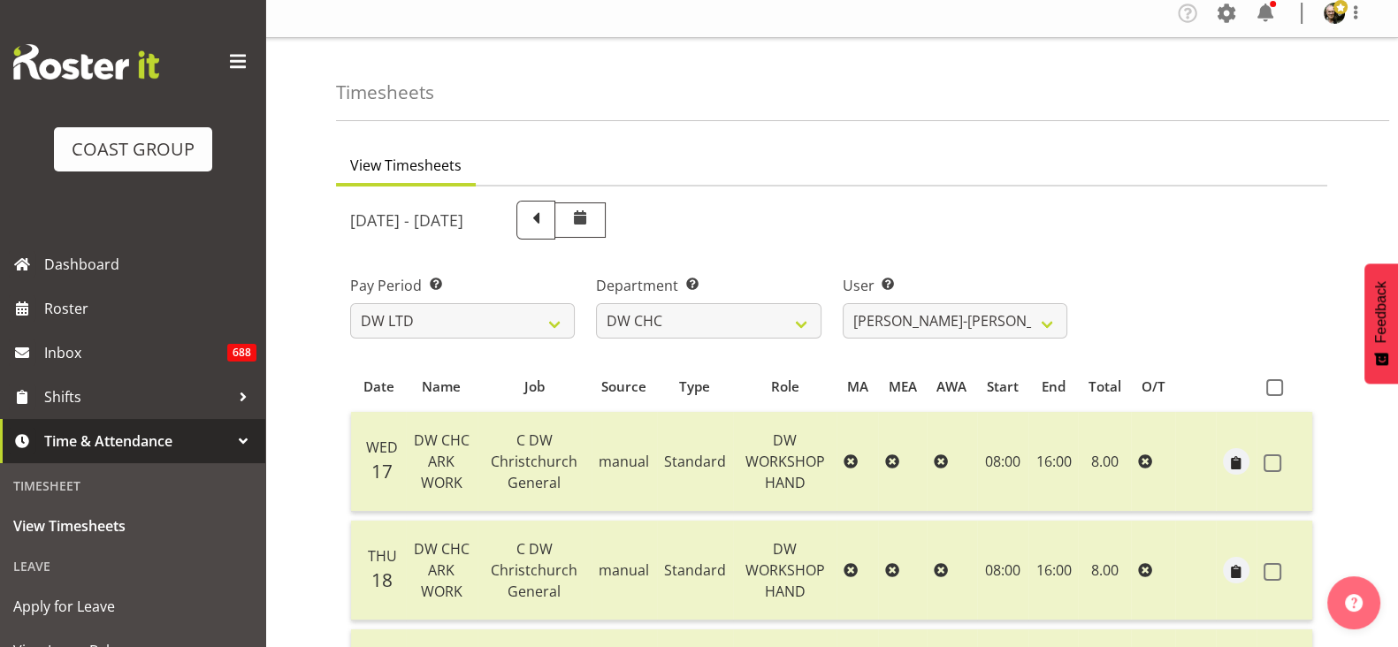
scroll to position [0, 0]
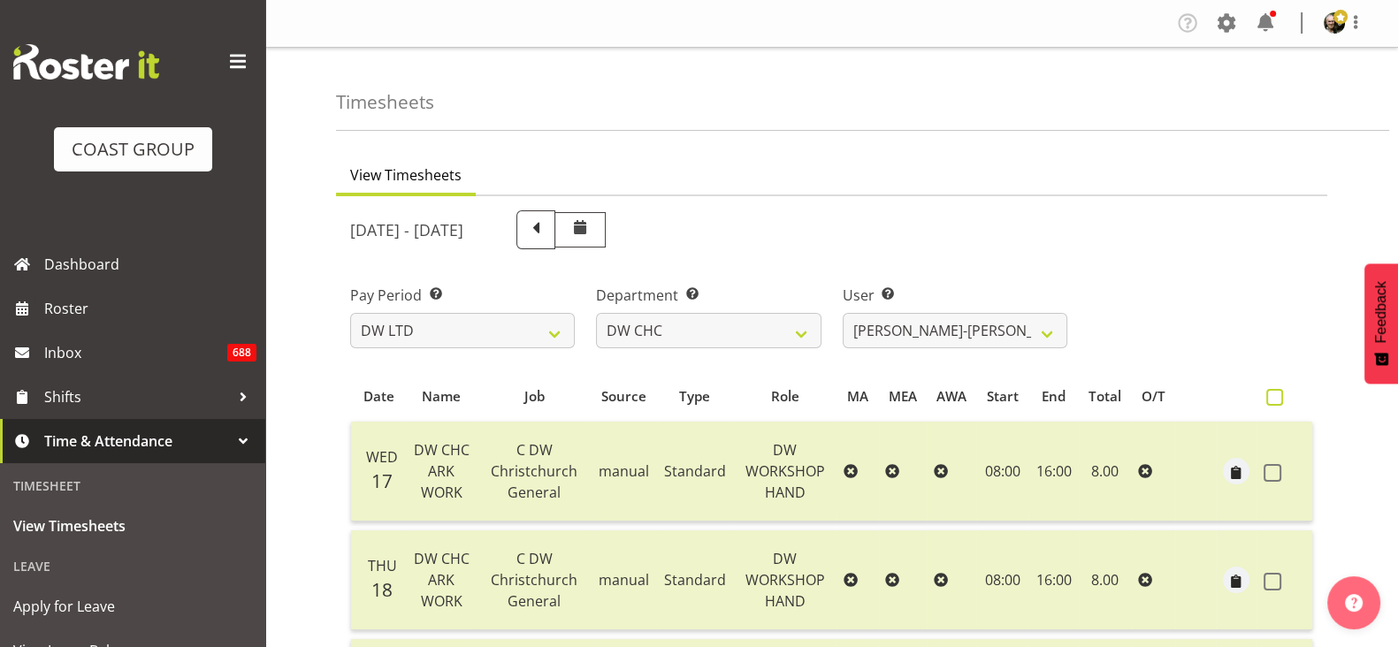
click at [1289, 396] on label at bounding box center [1279, 397] width 26 height 17
click at [1277, 396] on input "checkbox" at bounding box center [1271, 397] width 11 height 11
checkbox input "true"
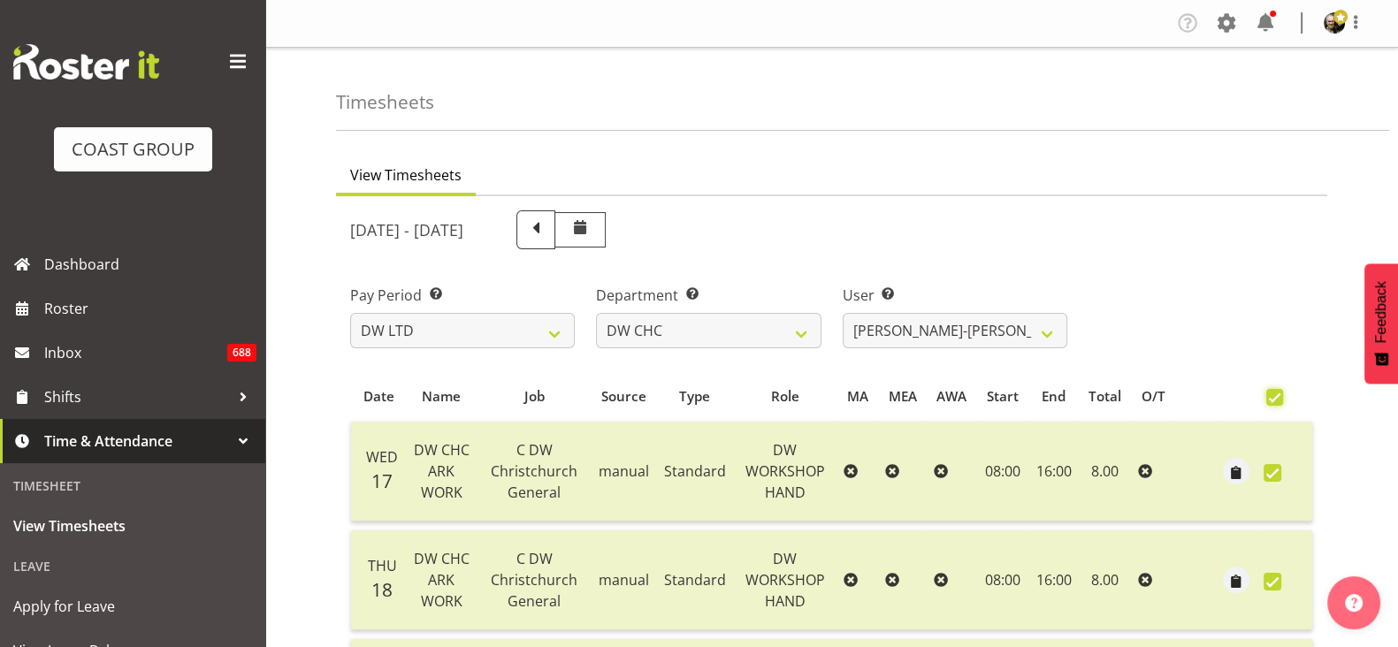
checkbox input "true"
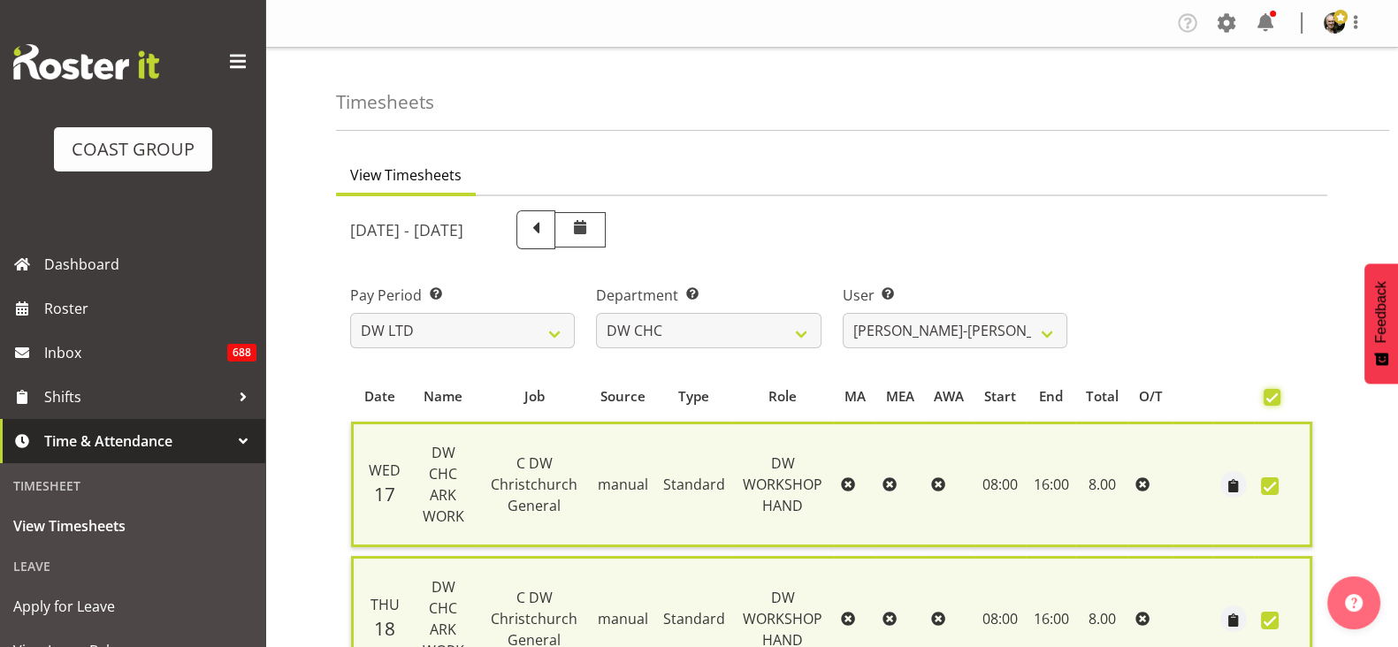
scroll to position [662, 0]
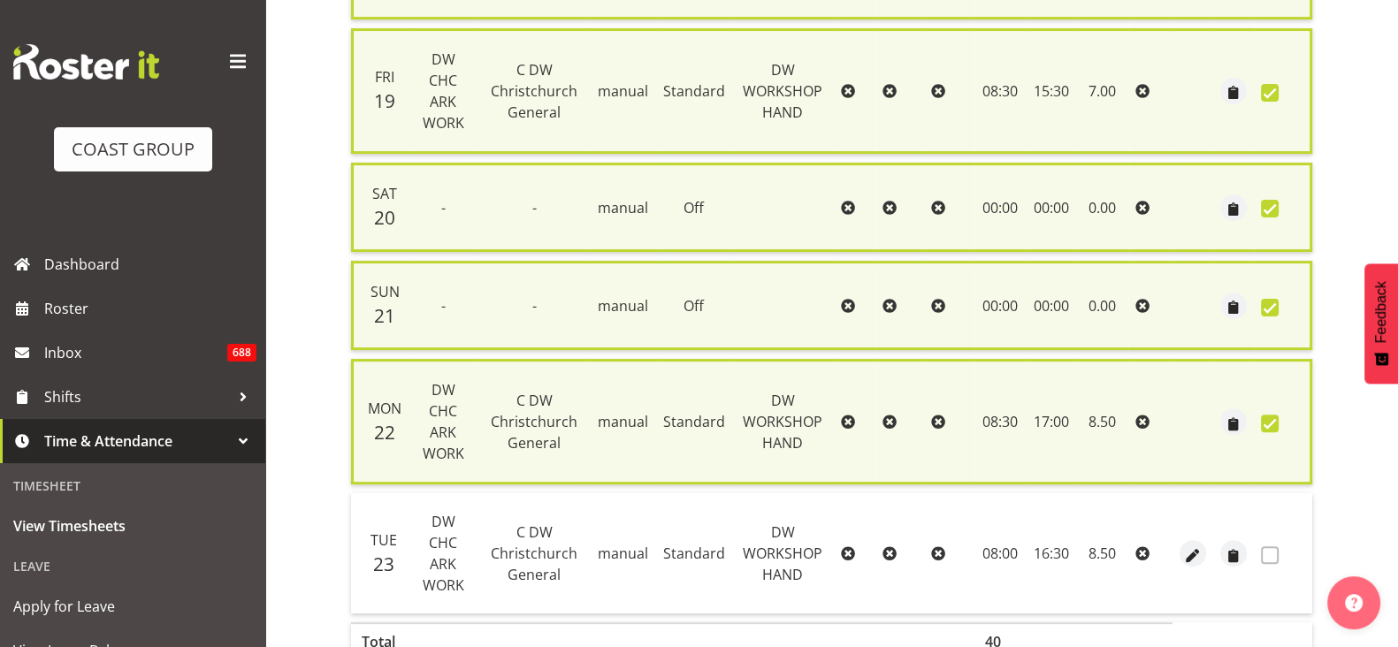
checkbox input "false"
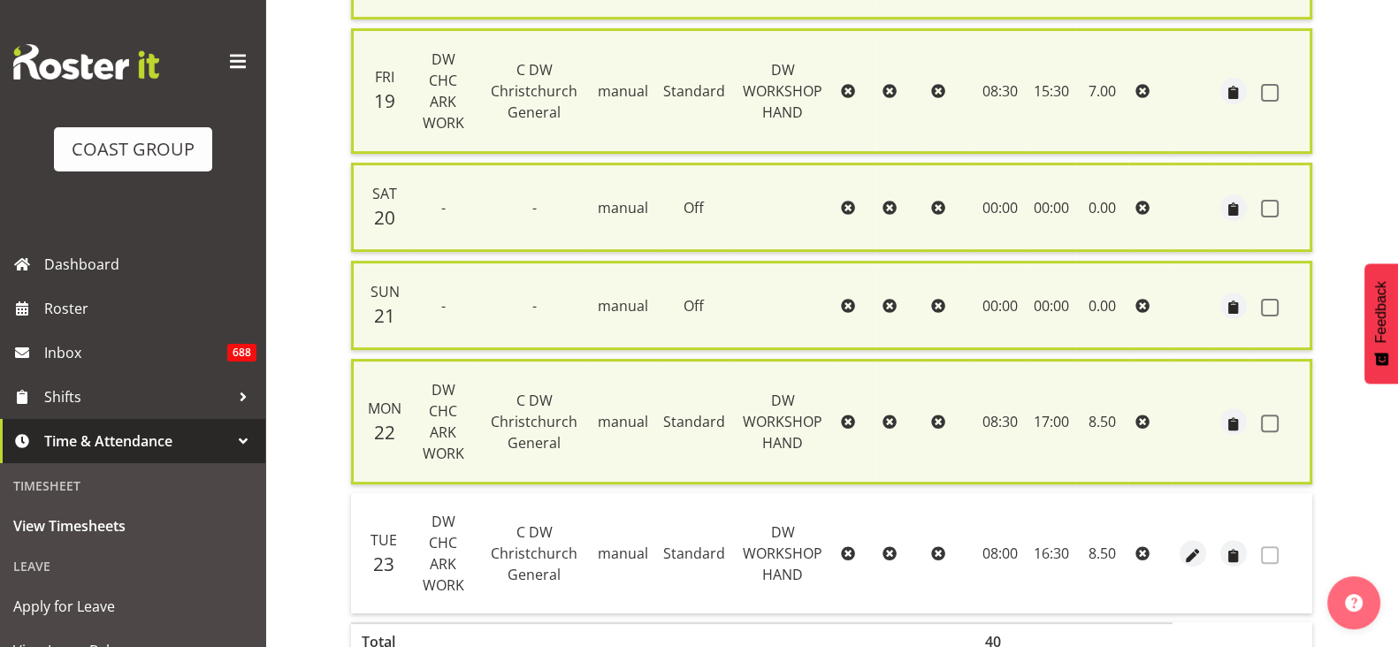
checkbox input "false"
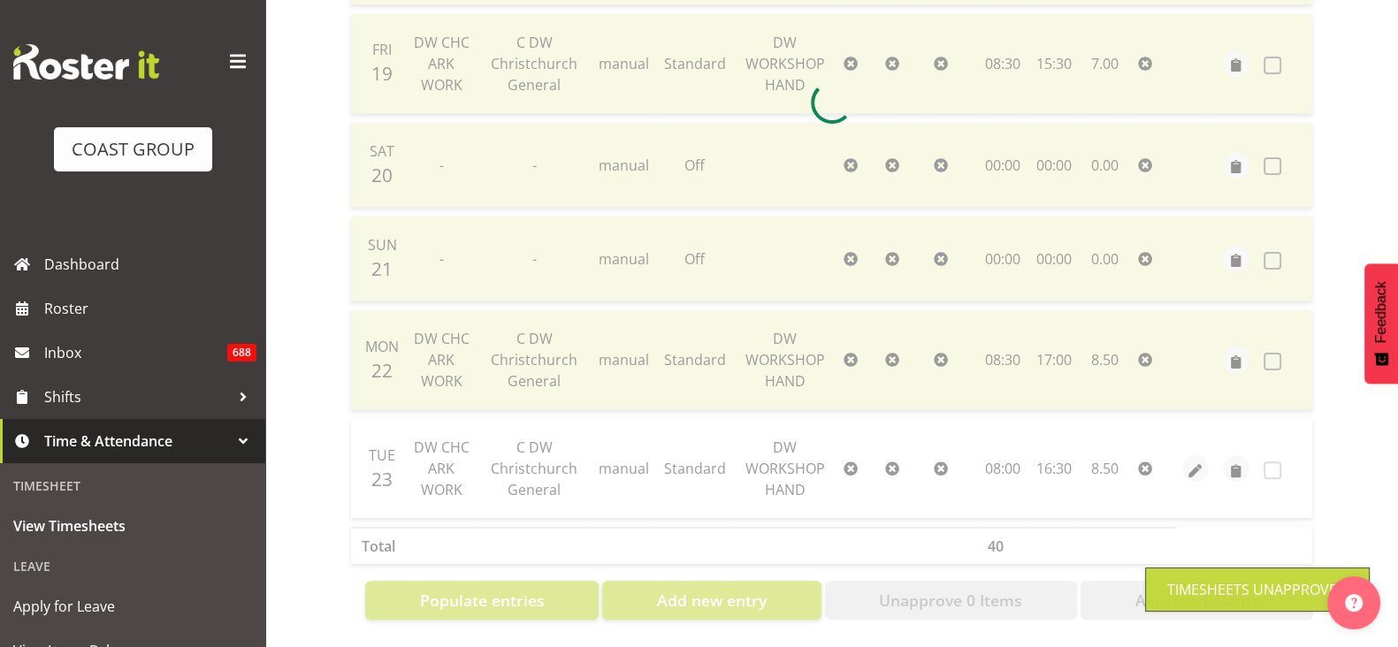
scroll to position [640, 0]
click at [995, 576] on div at bounding box center [831, 102] width 991 height 1062
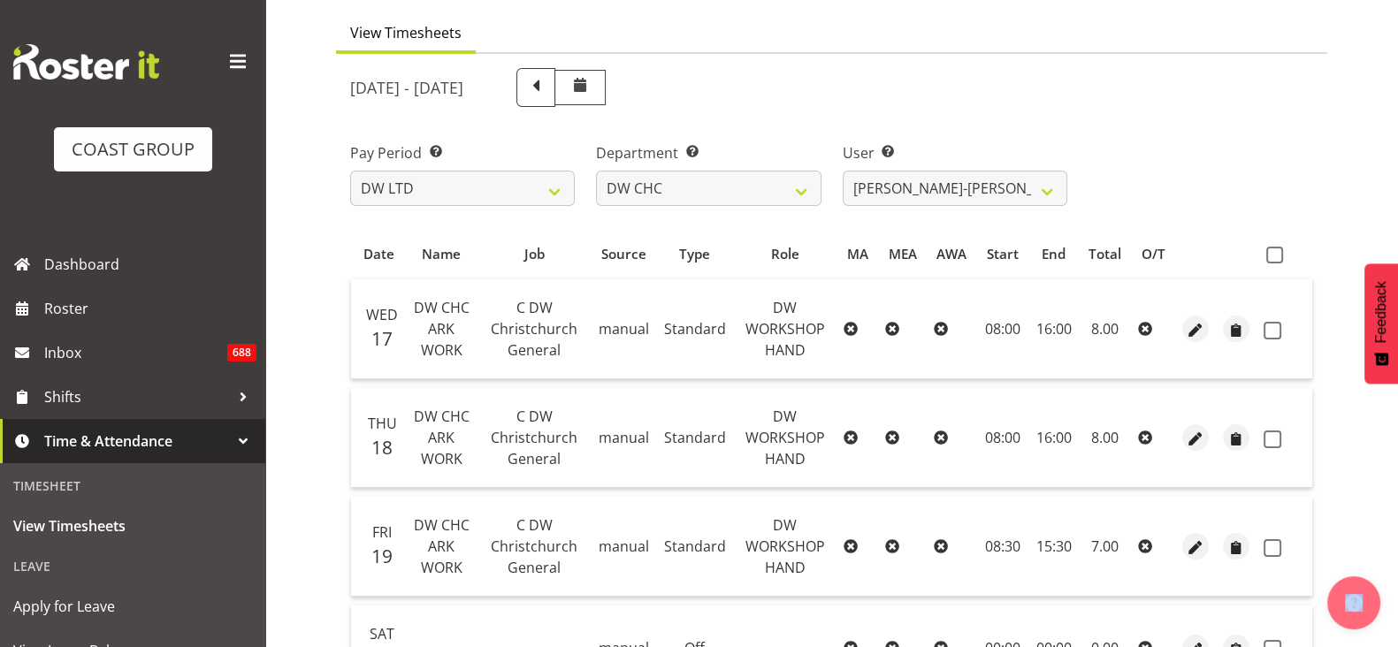
scroll to position [103, 0]
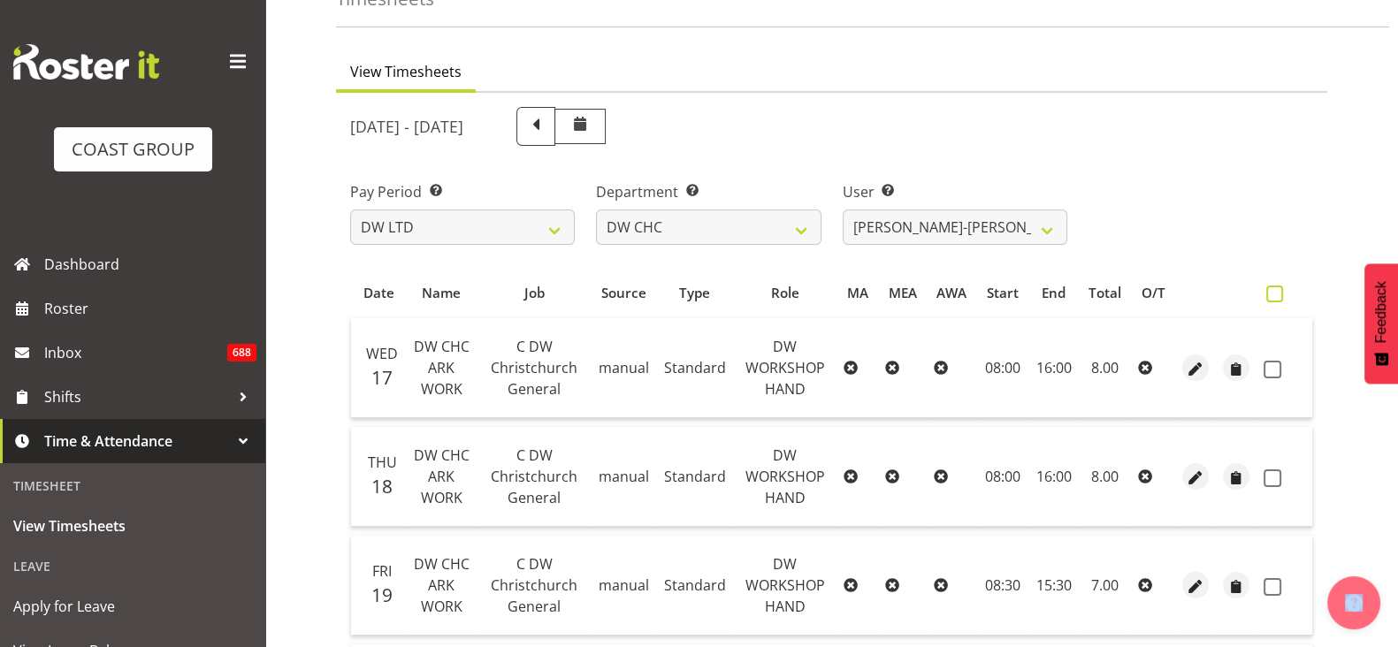
click at [1276, 293] on span at bounding box center [1274, 294] width 17 height 17
click at [1276, 293] on input "checkbox" at bounding box center [1271, 293] width 11 height 11
checkbox input "true"
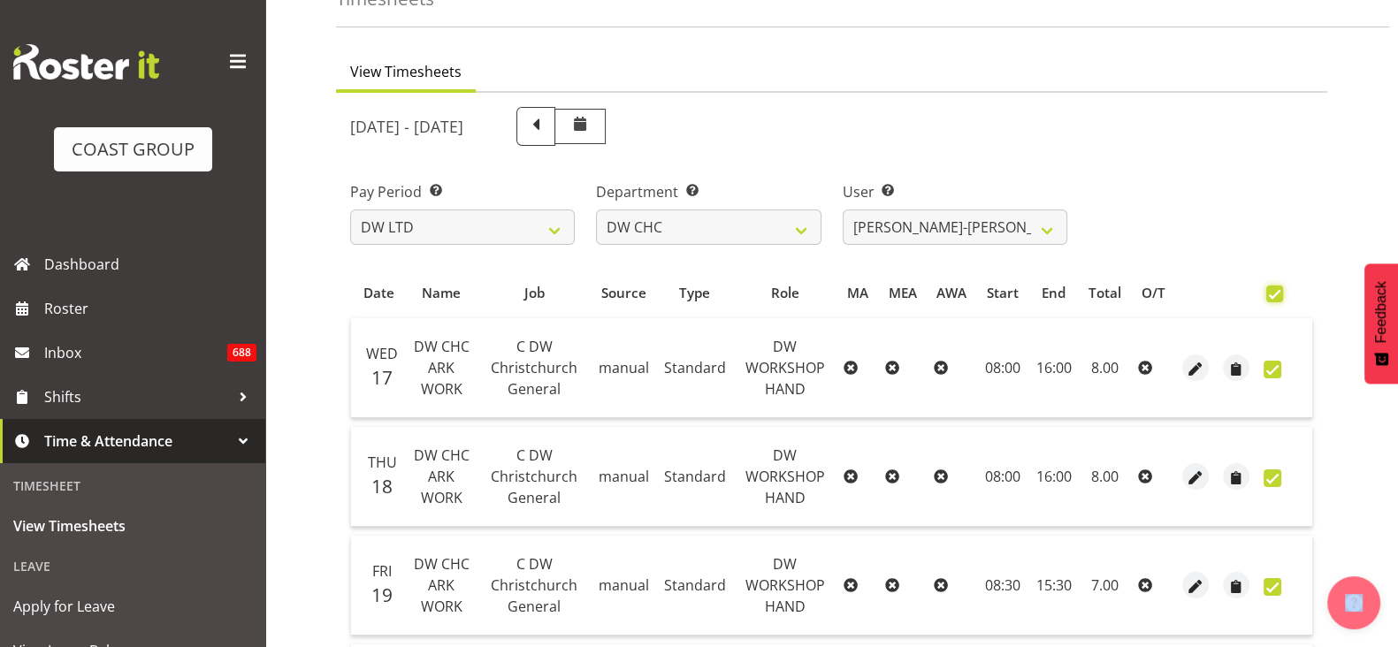
checkbox input "true"
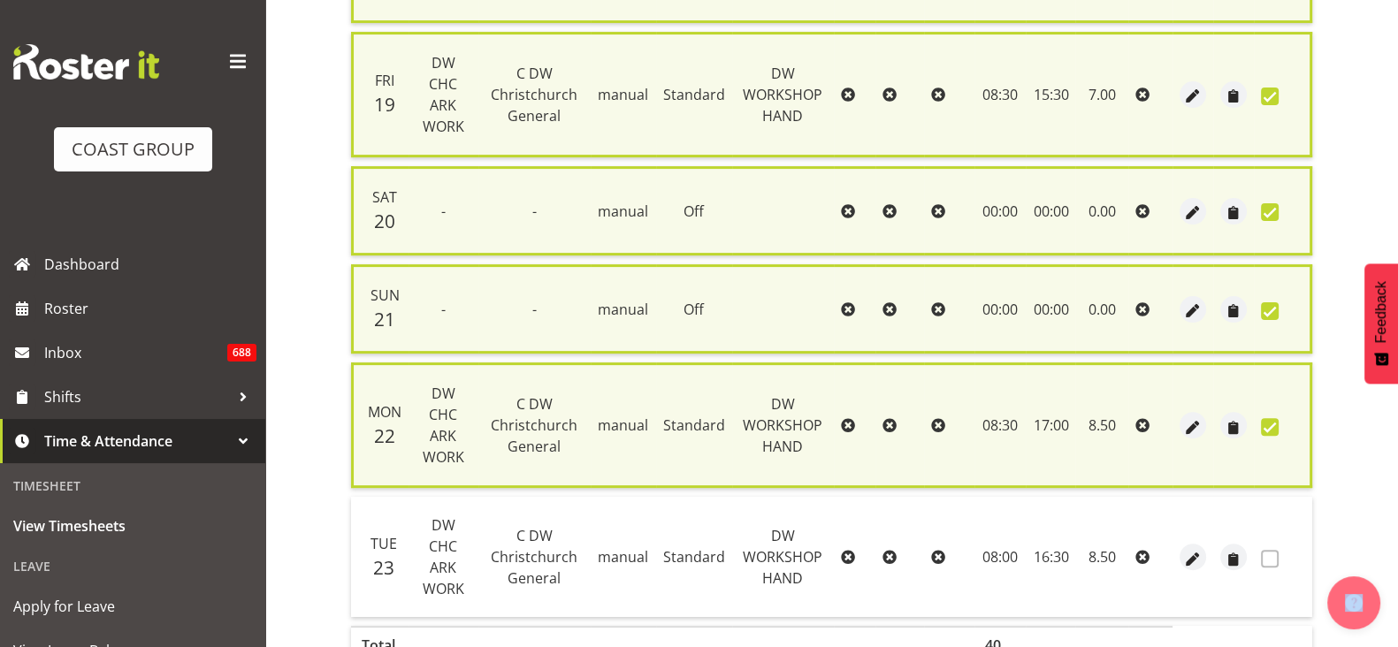
scroll to position [662, 0]
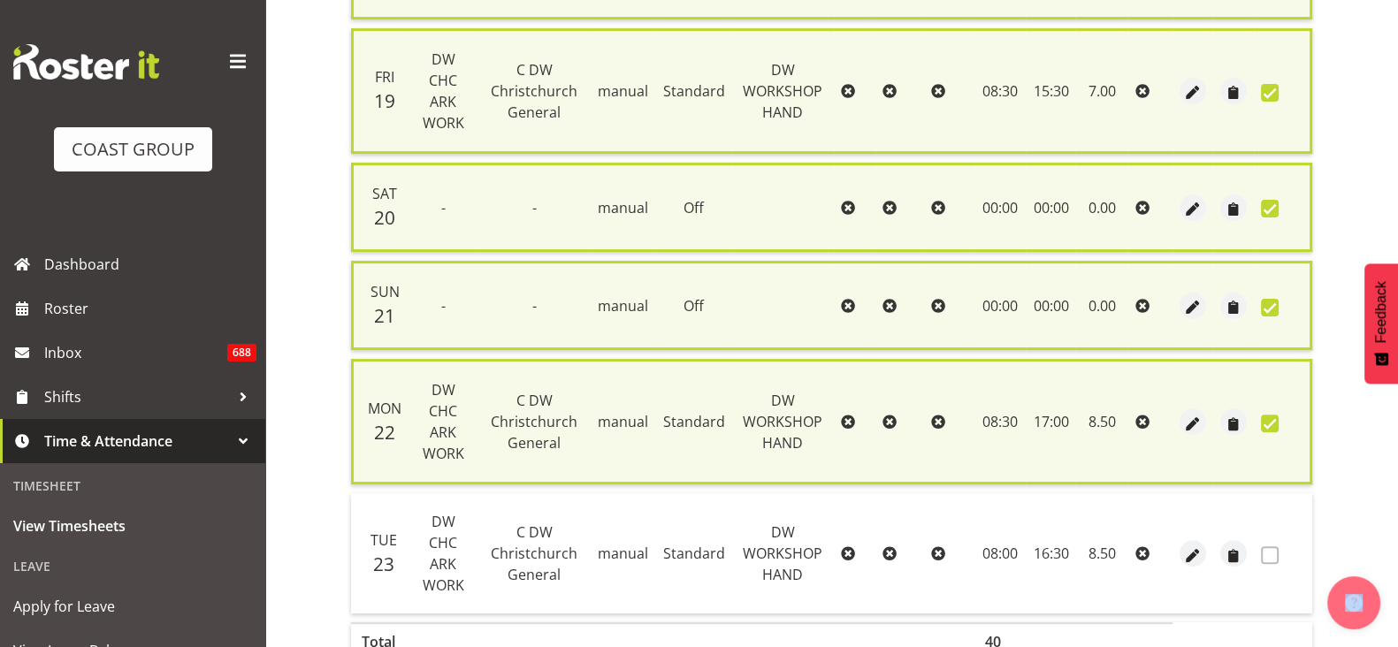
checkbox input "false"
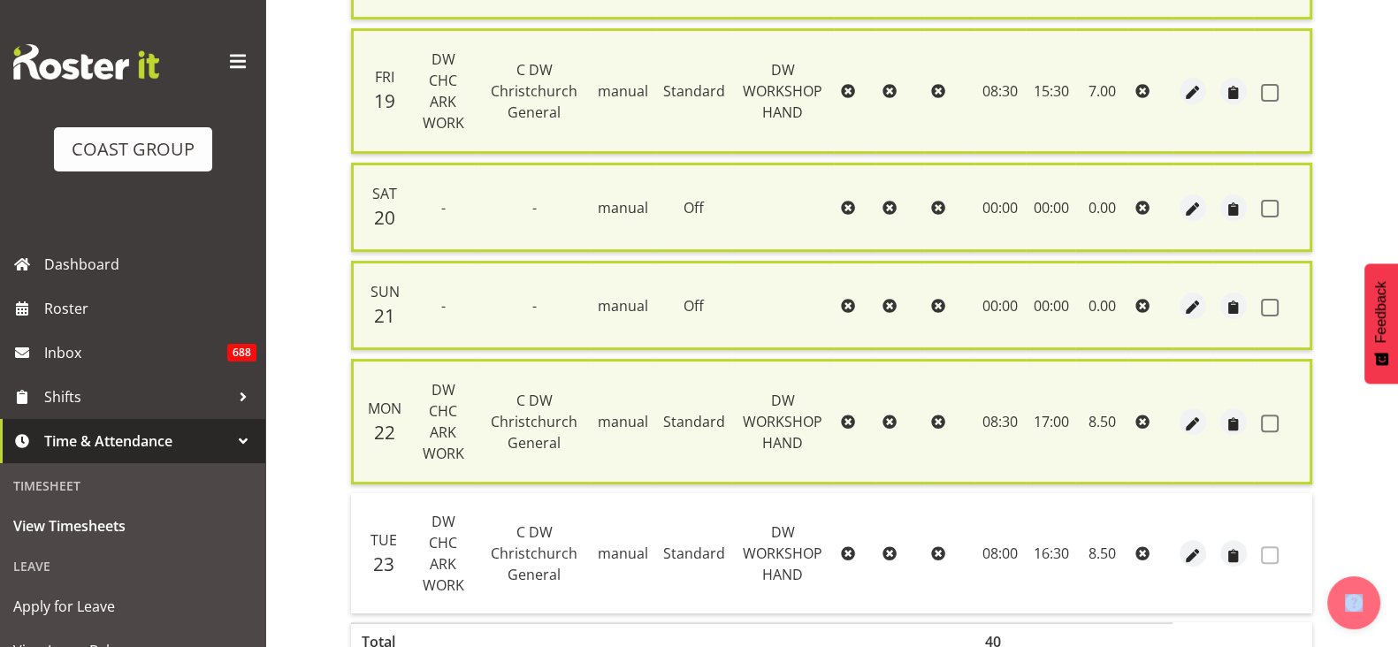
checkbox input "false"
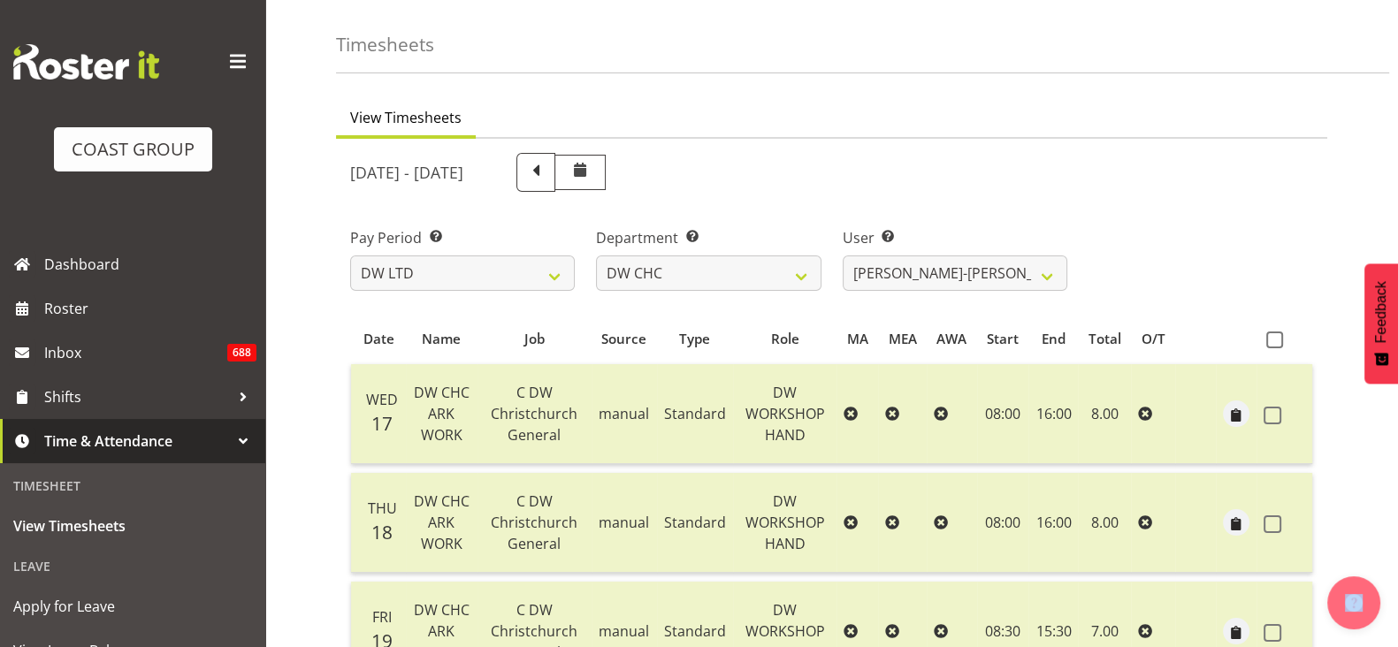
scroll to position [0, 0]
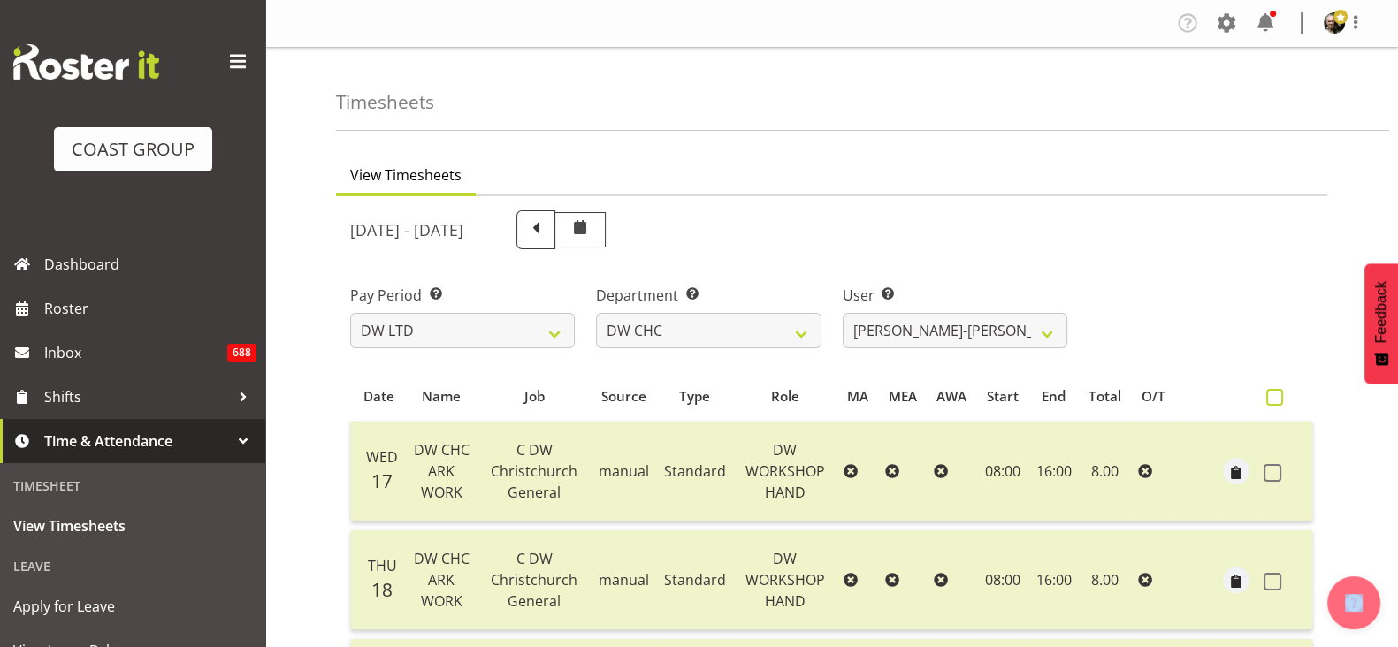
click at [1273, 393] on span at bounding box center [1274, 397] width 17 height 17
click at [1273, 393] on input "checkbox" at bounding box center [1271, 397] width 11 height 11
checkbox input "true"
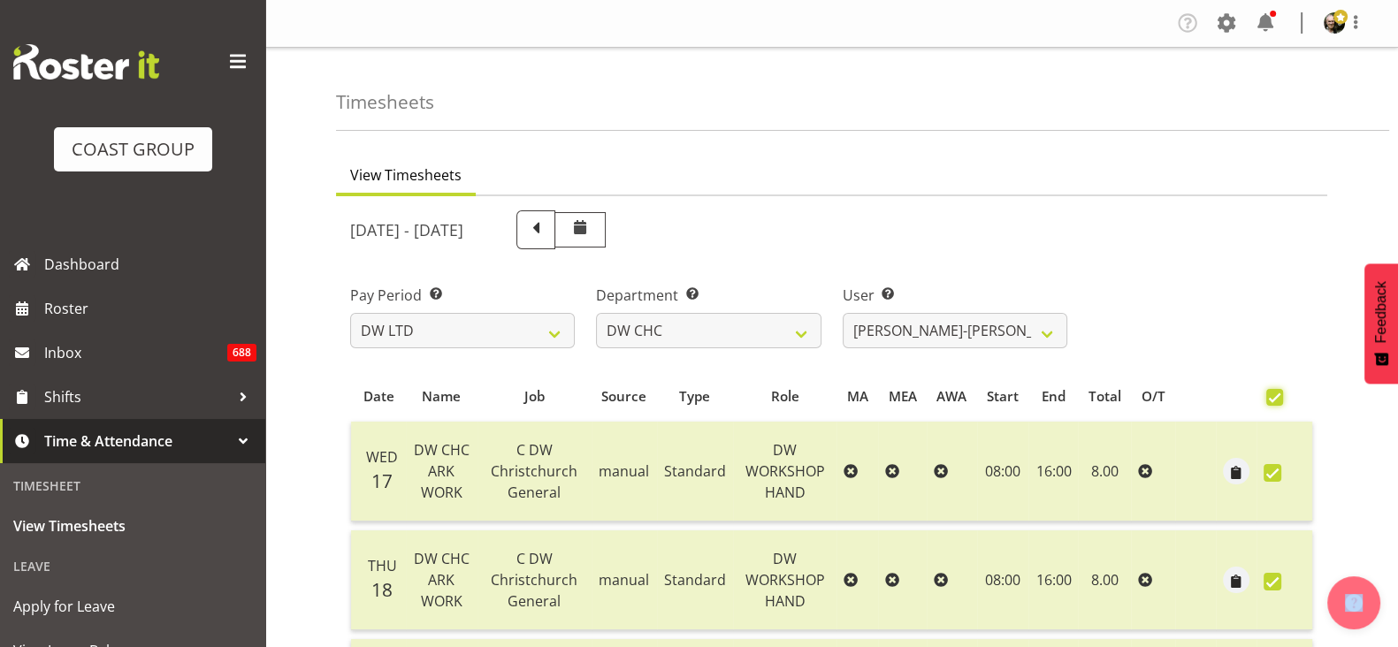
checkbox input "true"
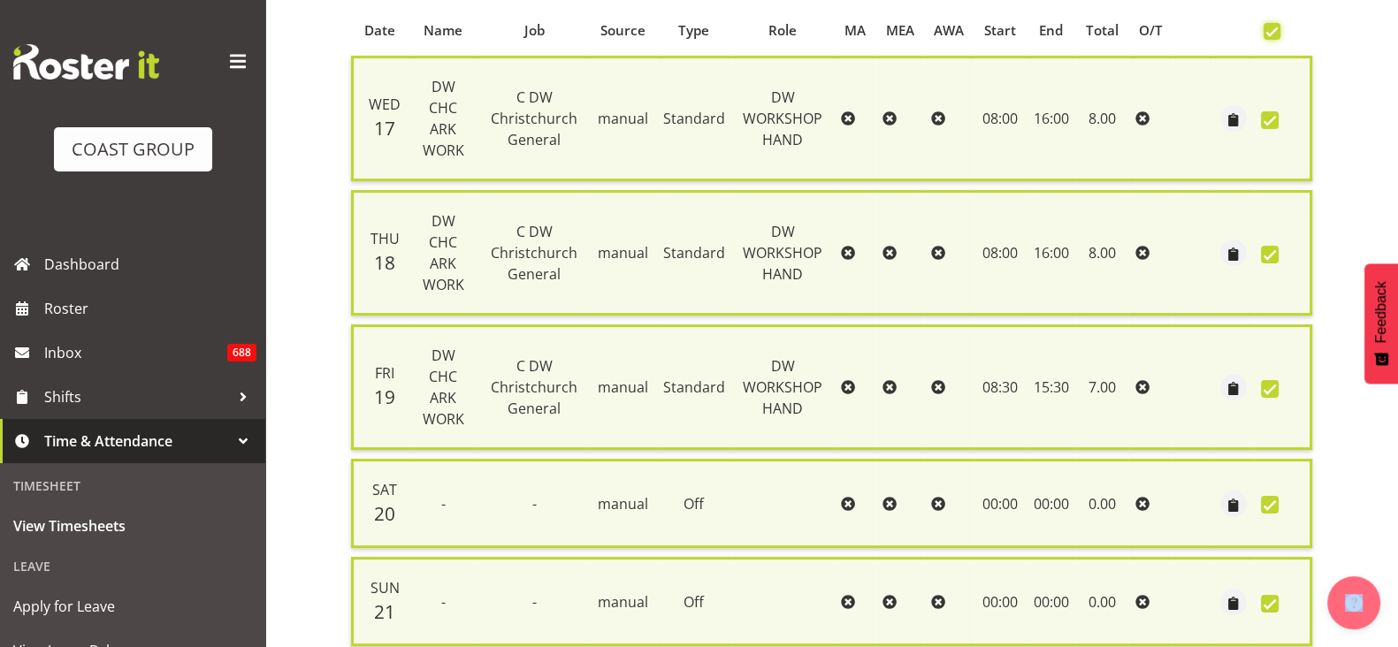
scroll to position [662, 0]
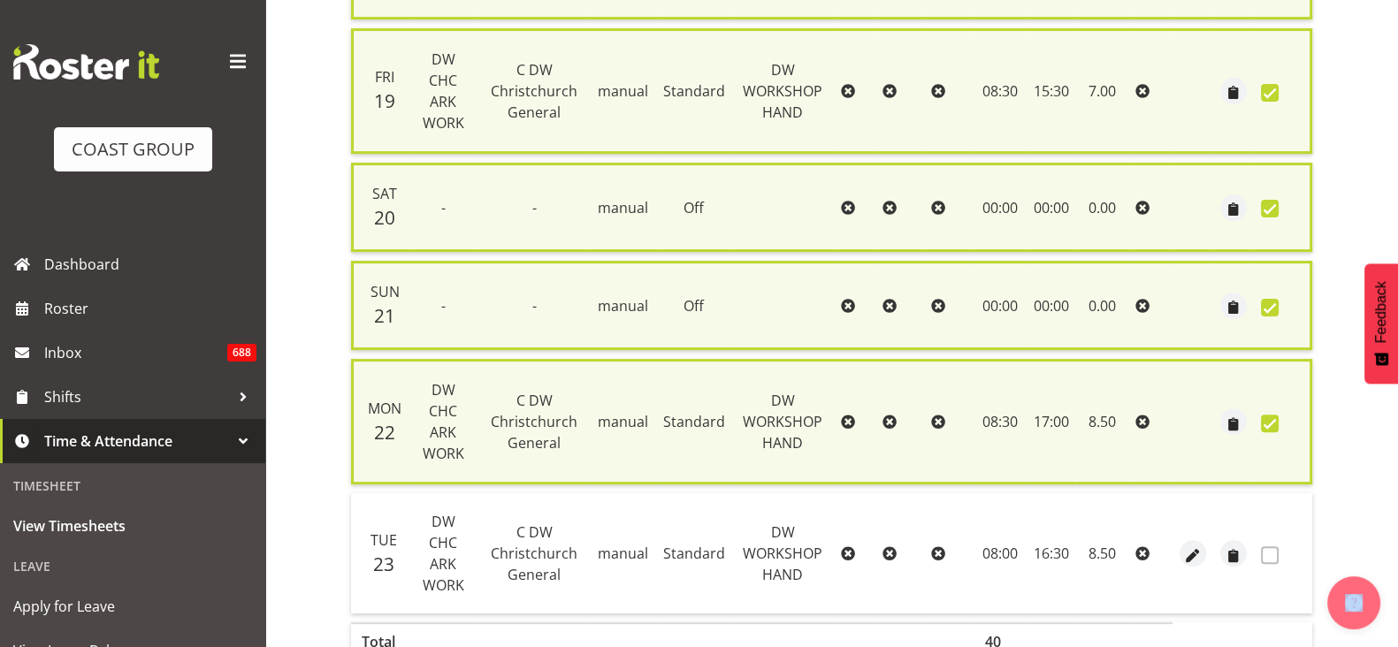
checkbox input "false"
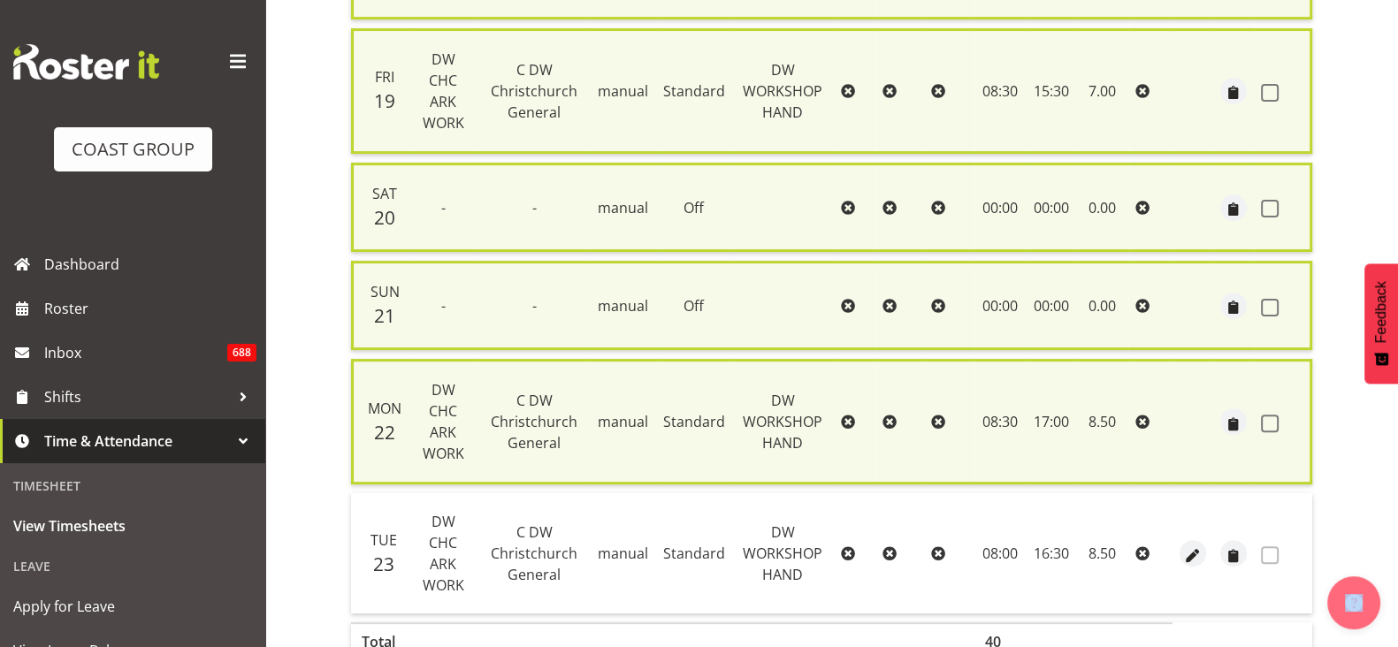
checkbox input "false"
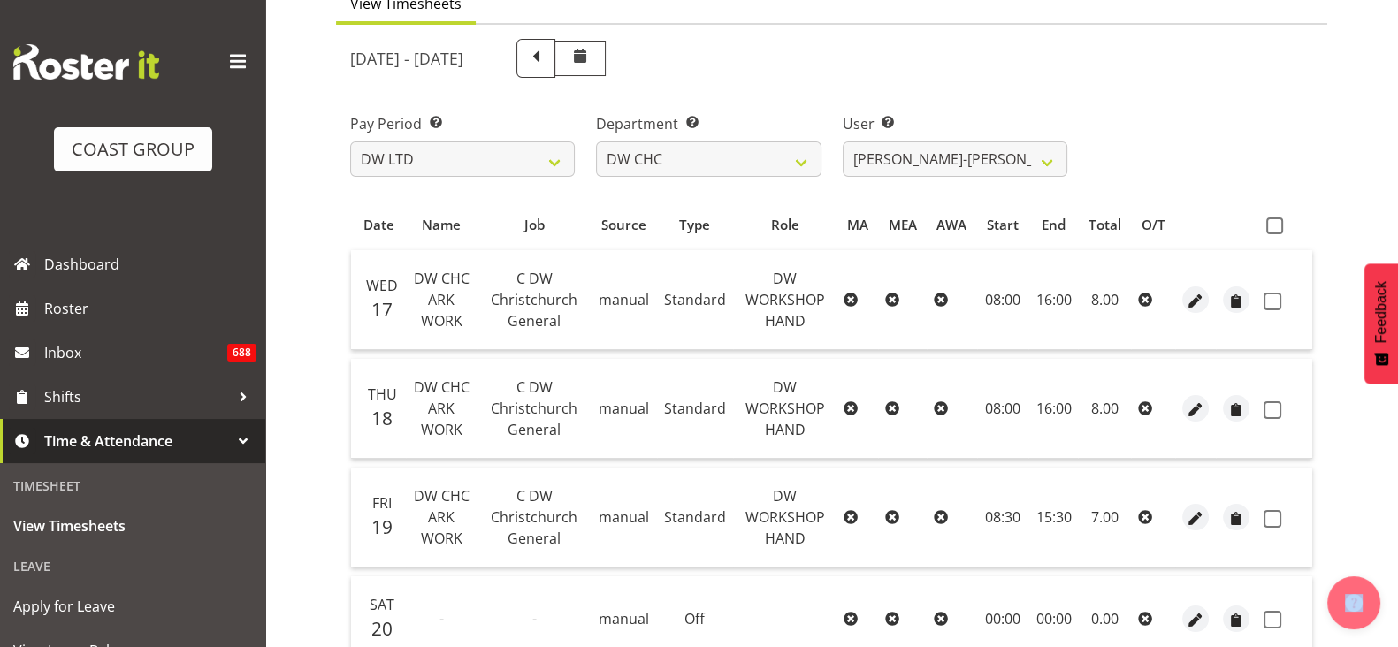
scroll to position [67, 0]
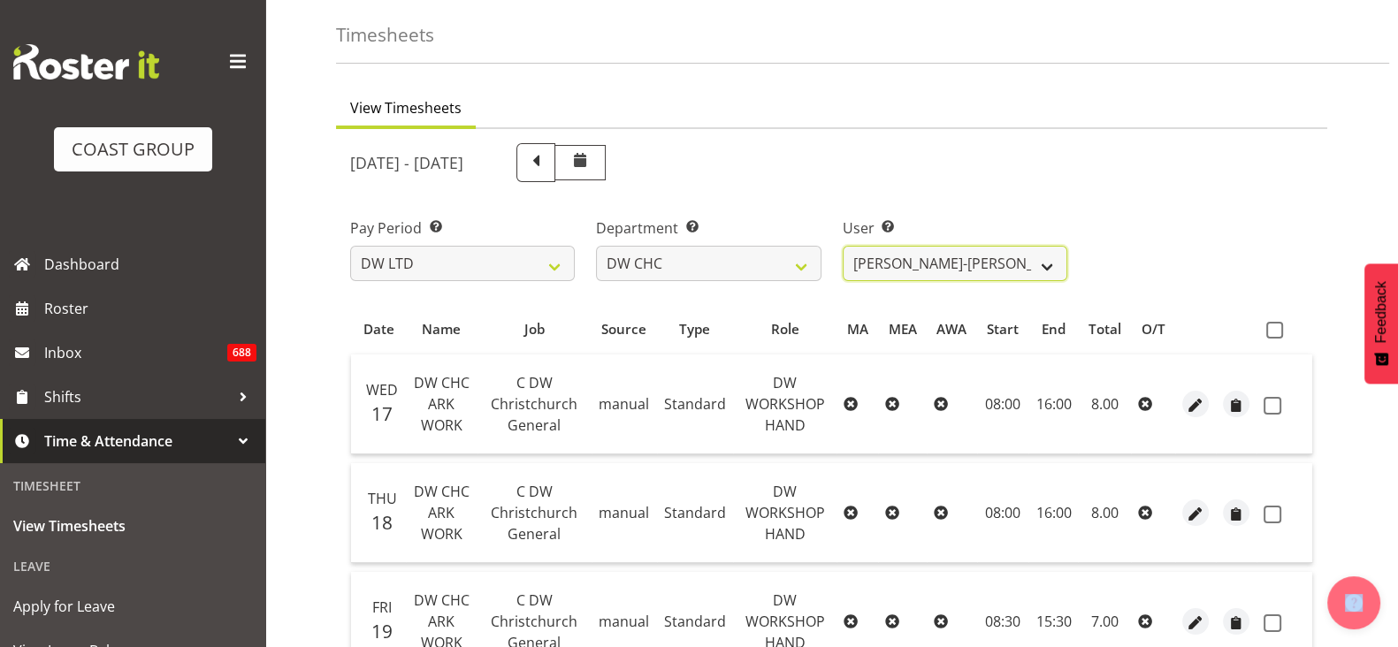
click at [1055, 258] on select "[PERSON_NAME]-[PERSON_NAME] ❌ [PERSON_NAME] ❌ [PERSON_NAME] ❌ [PERSON_NAME] O'[…" at bounding box center [954, 263] width 225 height 35
select select "4936"
click at [842, 246] on select "[PERSON_NAME]-[PERSON_NAME] ❌ [PERSON_NAME] ❌ [PERSON_NAME] ❌ [PERSON_NAME] O'[…" at bounding box center [954, 263] width 225 height 35
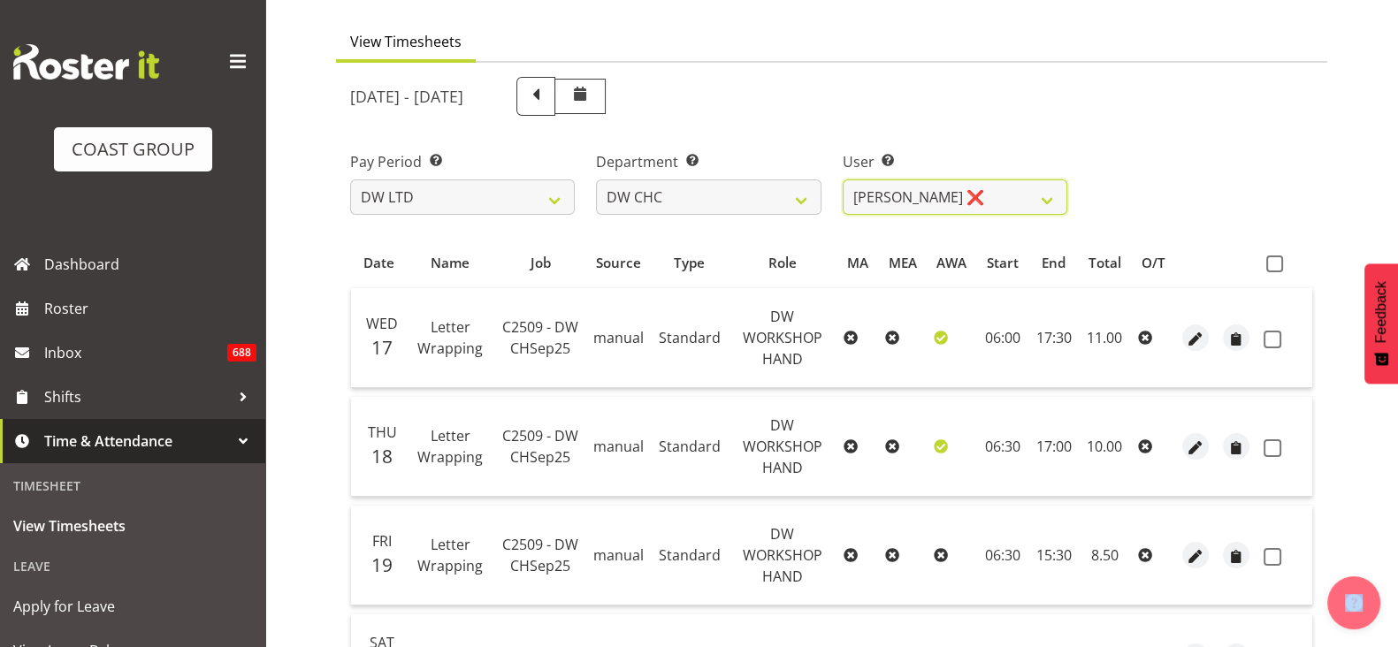
scroll to position [129, 0]
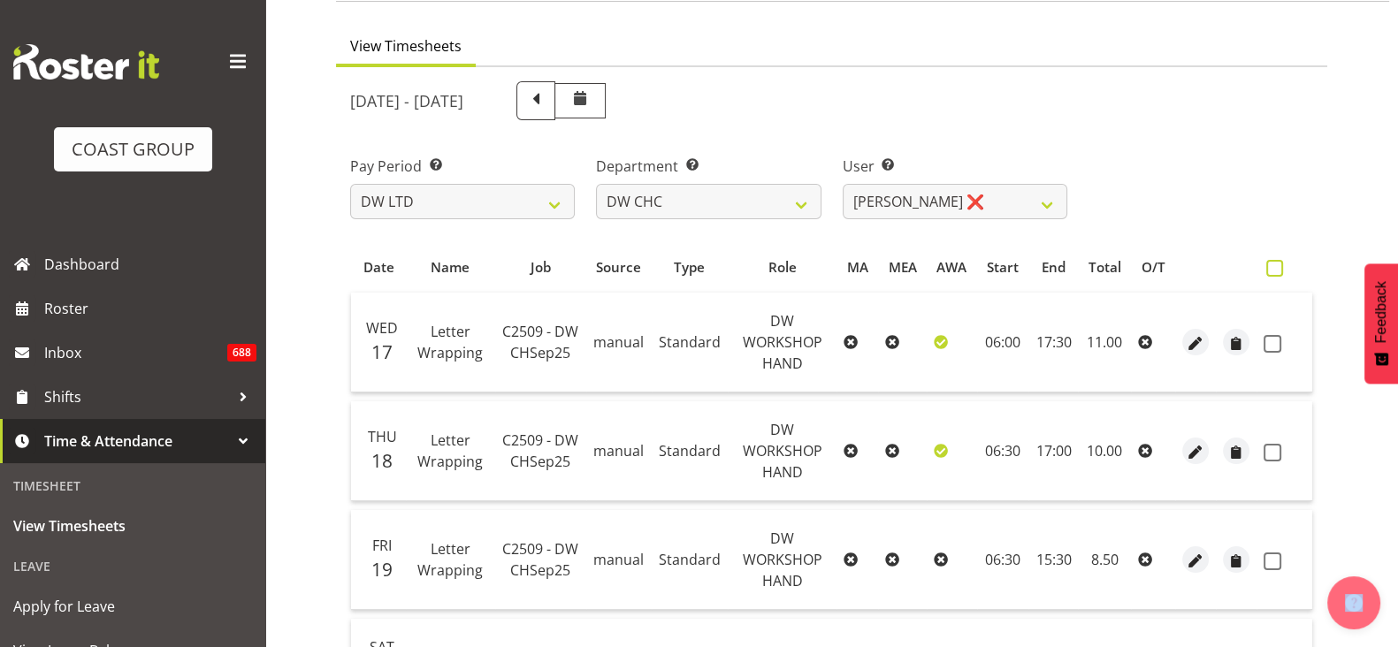
click at [1275, 263] on span at bounding box center [1274, 268] width 17 height 17
click at [1275, 263] on input "checkbox" at bounding box center [1271, 268] width 11 height 11
checkbox input "true"
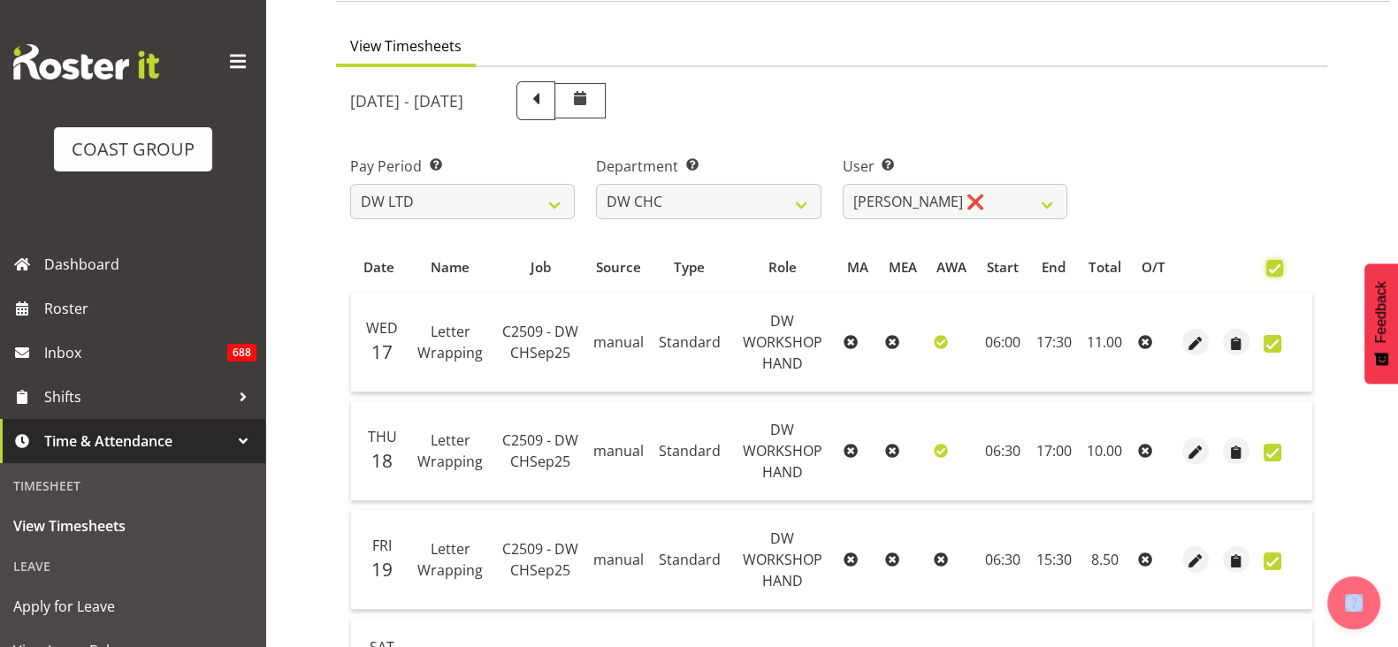
checkbox input "true"
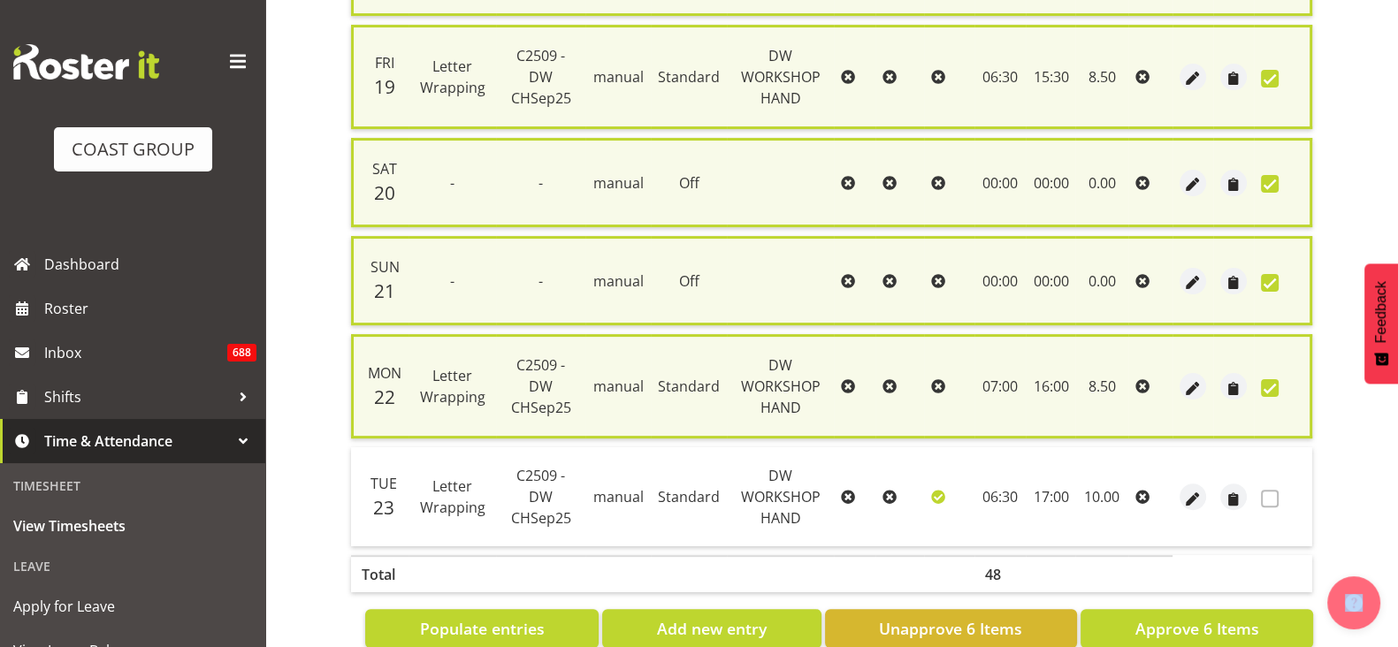
scroll to position [662, 0]
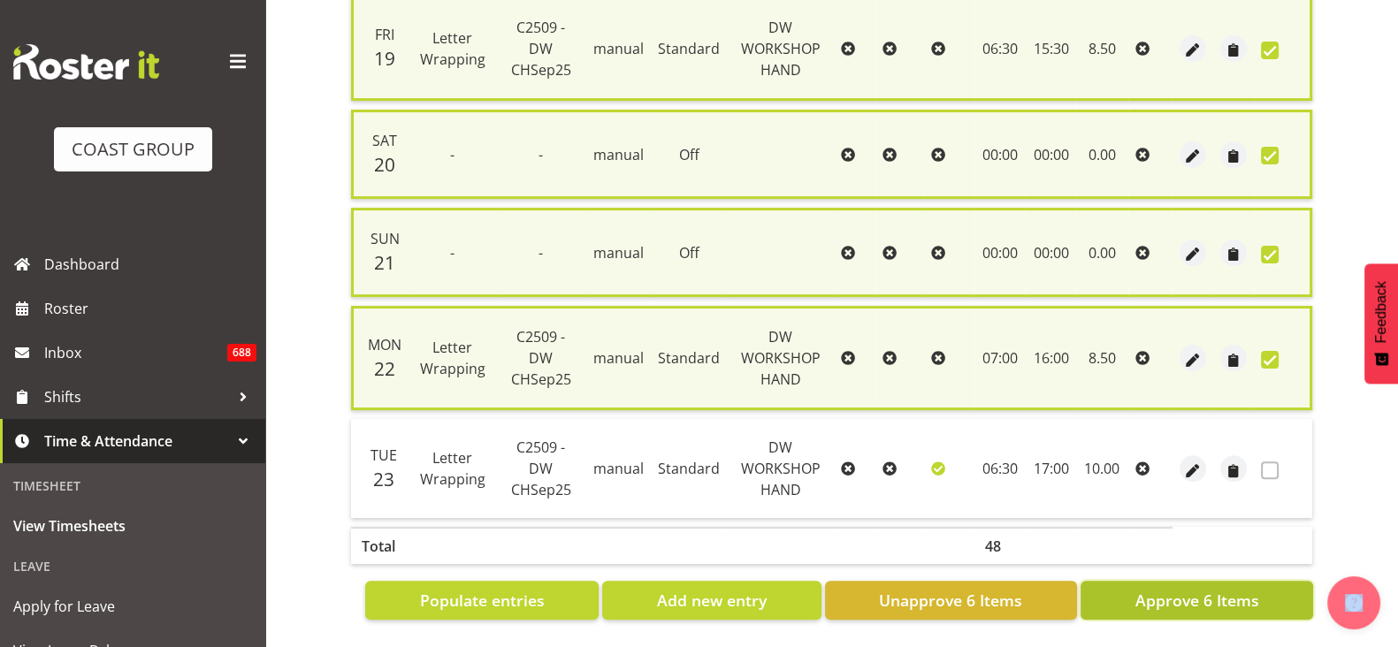
click at [1201, 589] on span "Approve 6 Items" at bounding box center [1196, 600] width 124 height 23
checkbox input "false"
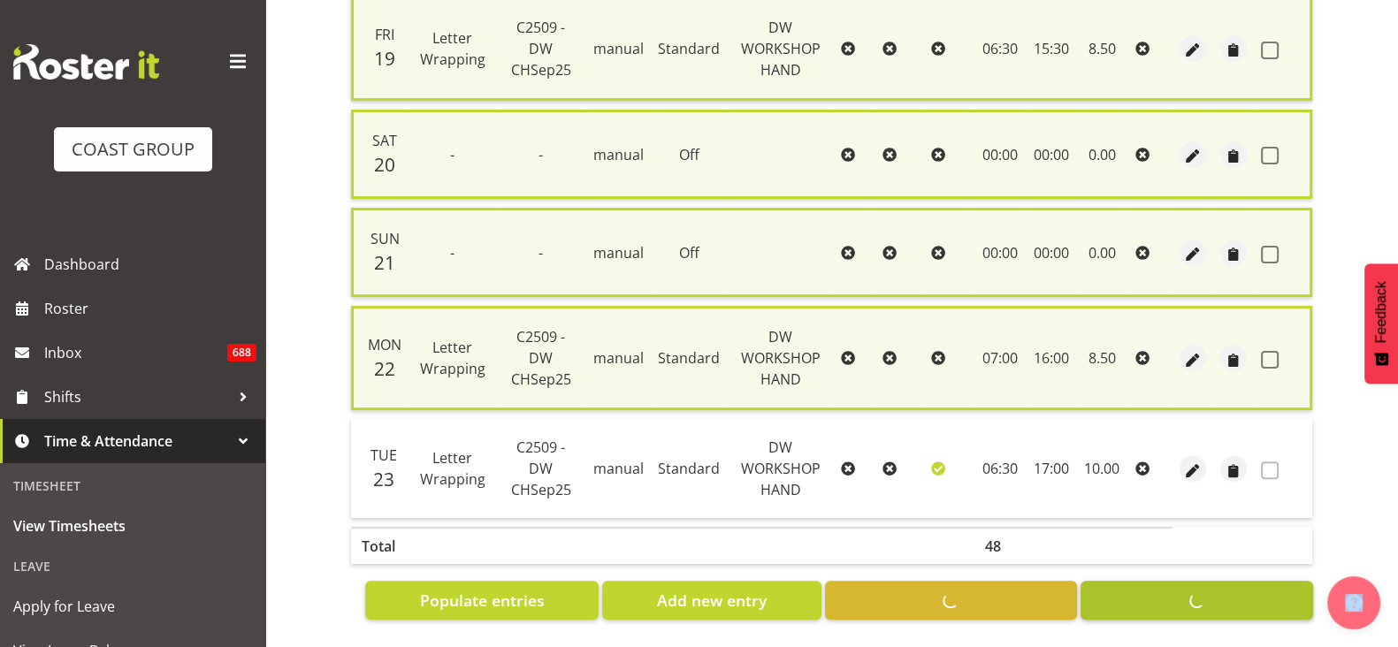
checkbox input "false"
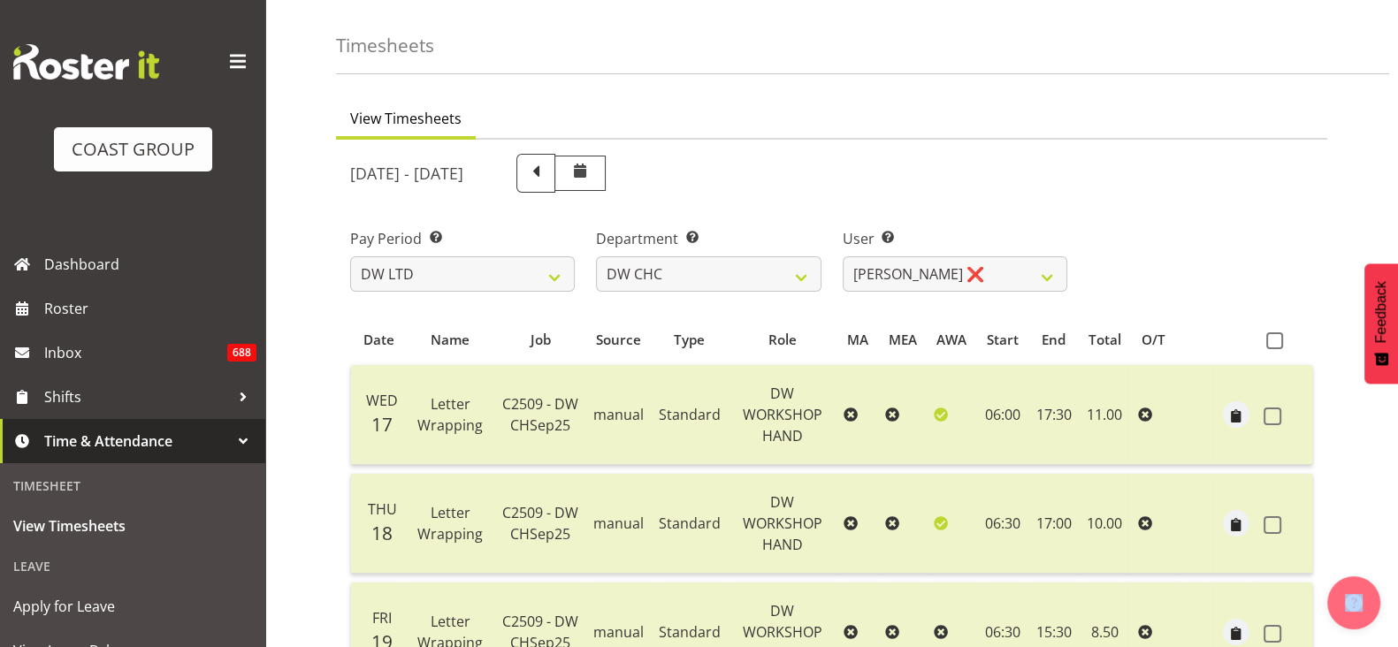
scroll to position [52, 0]
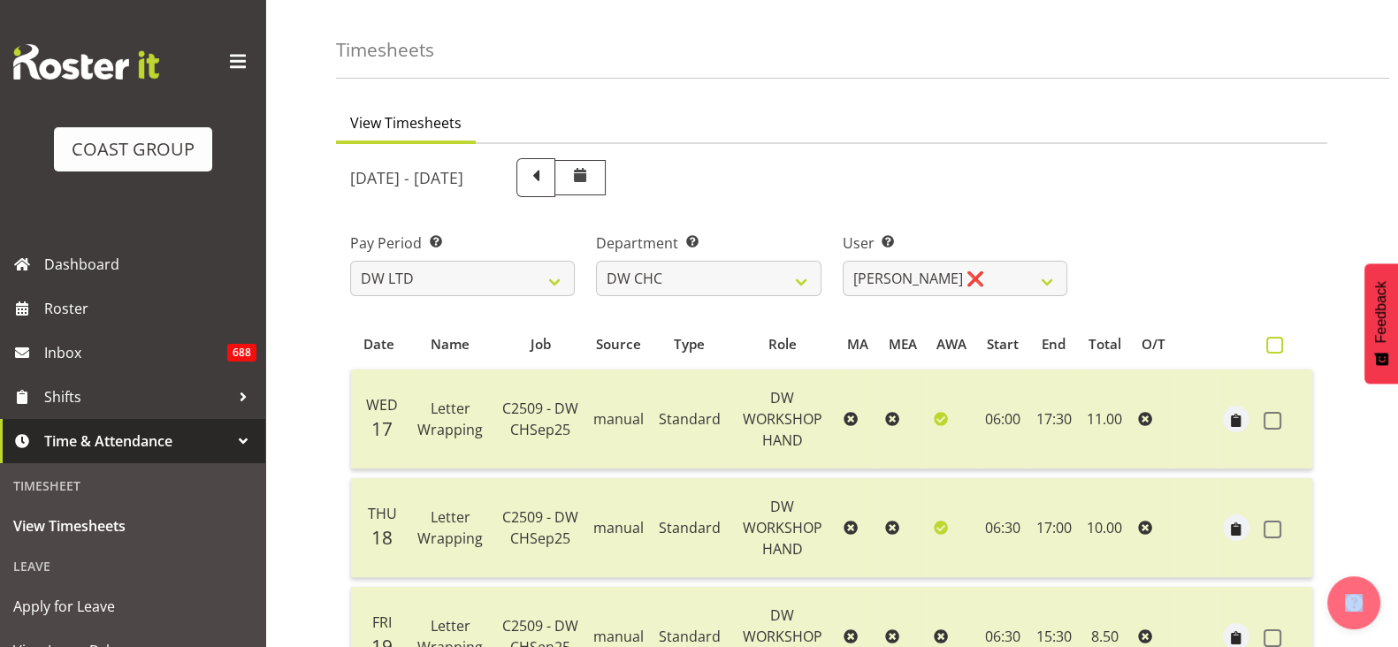
click at [1268, 345] on span at bounding box center [1274, 345] width 17 height 17
click at [1268, 345] on input "checkbox" at bounding box center [1271, 344] width 11 height 11
checkbox input "true"
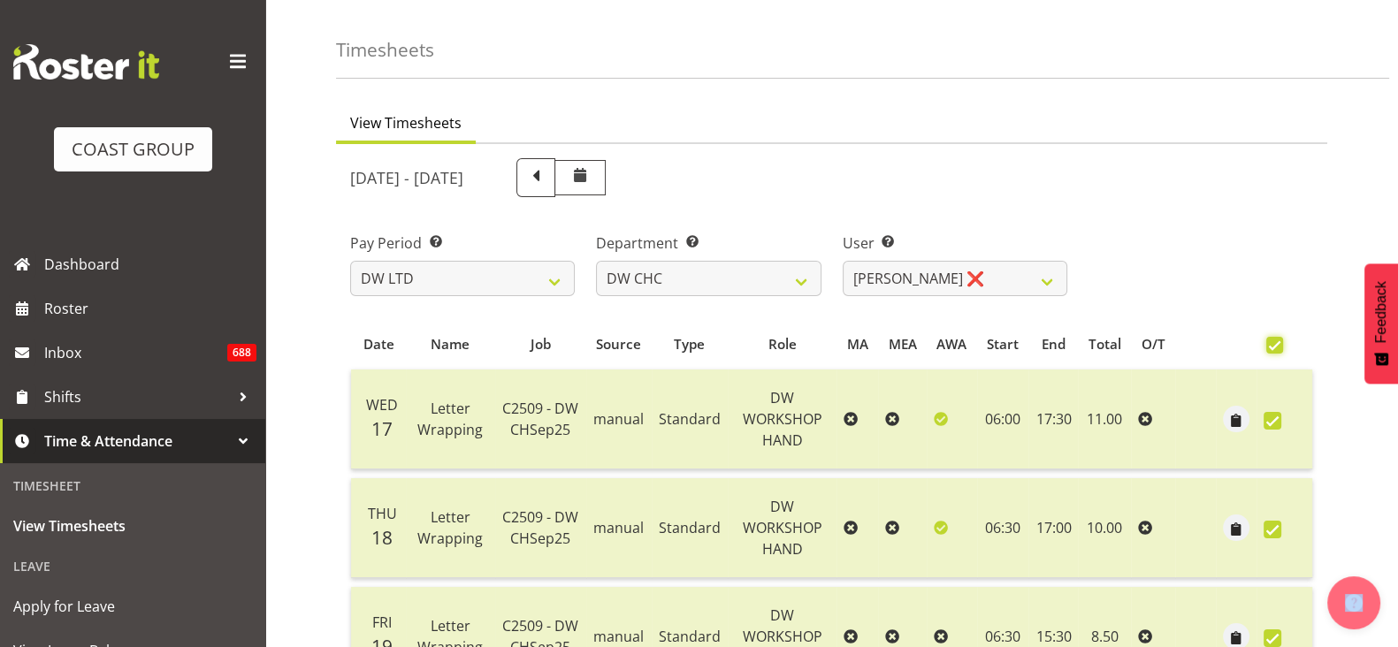
checkbox input "true"
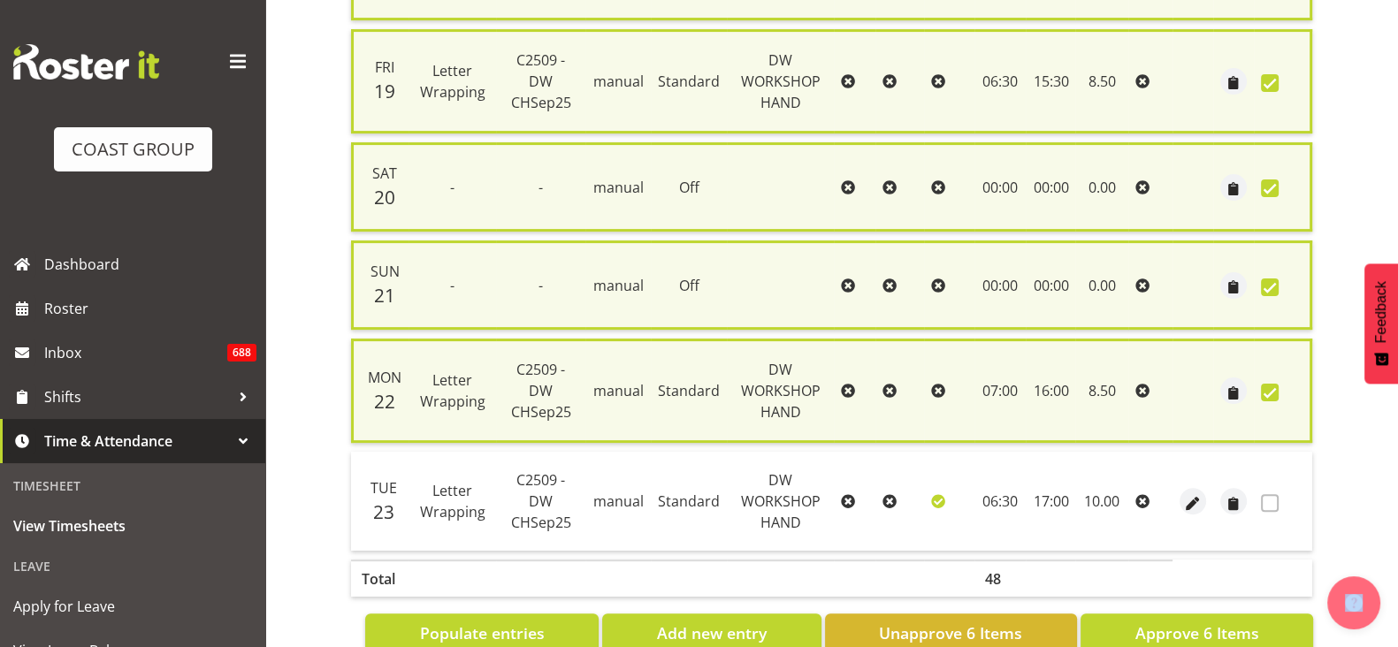
scroll to position [662, 0]
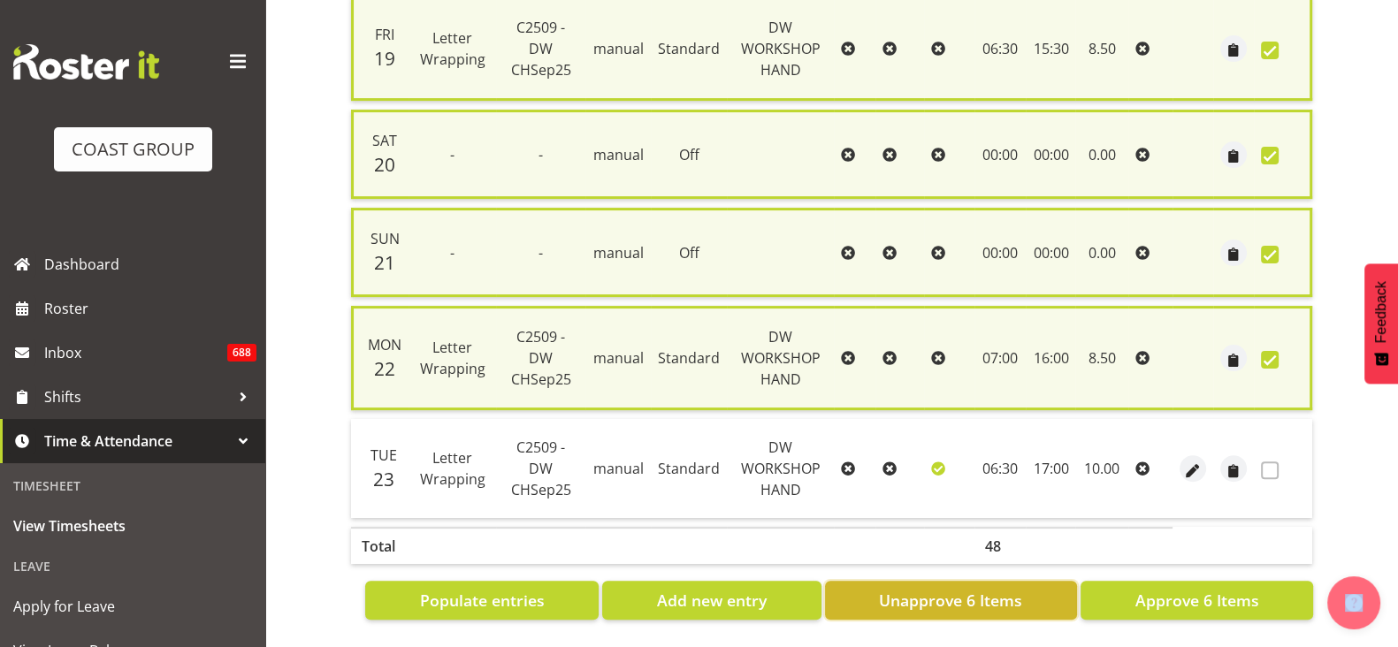
click at [971, 589] on span "Unapprove 6 Items" at bounding box center [950, 600] width 143 height 23
checkbox input "false"
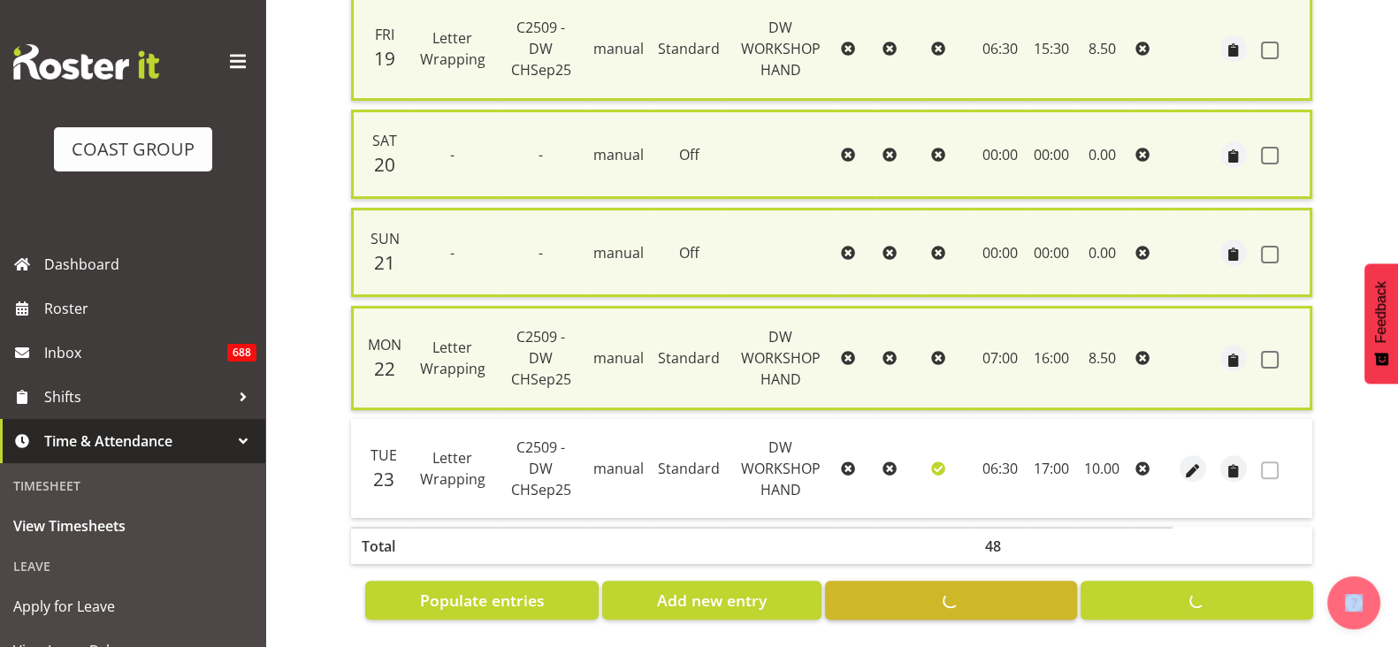
checkbox input "false"
